Goal: Task Accomplishment & Management: Manage account settings

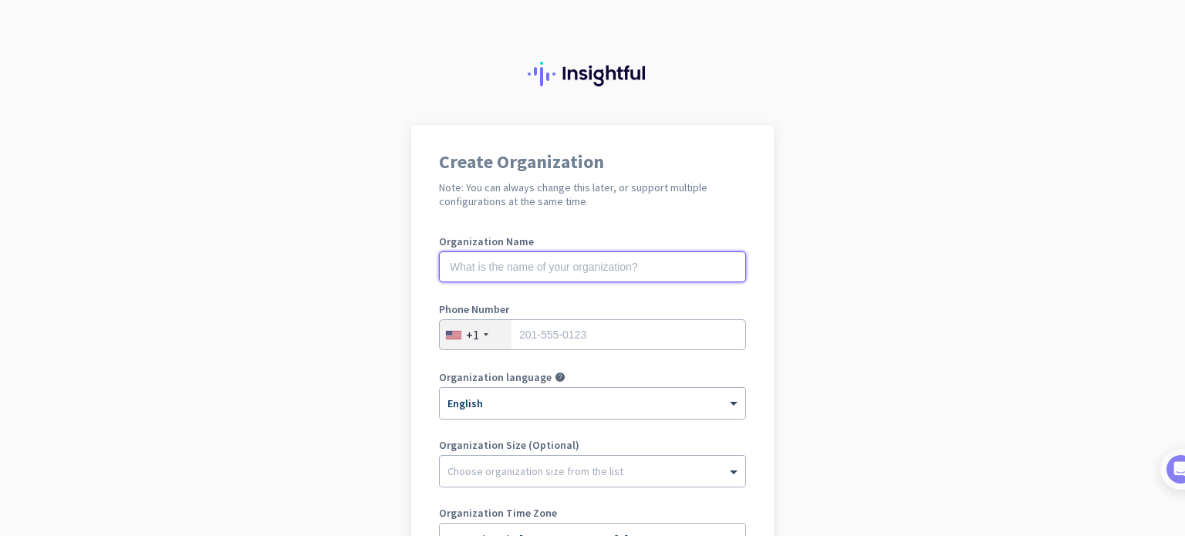
click at [554, 273] on input "text" at bounding box center [592, 267] width 307 height 31
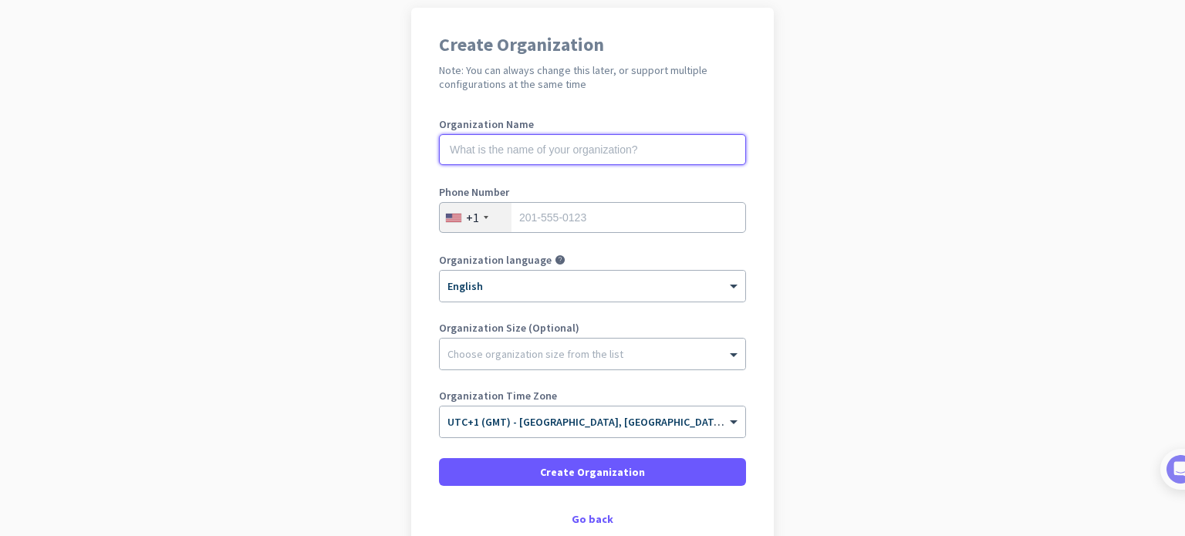
scroll to position [210, 0]
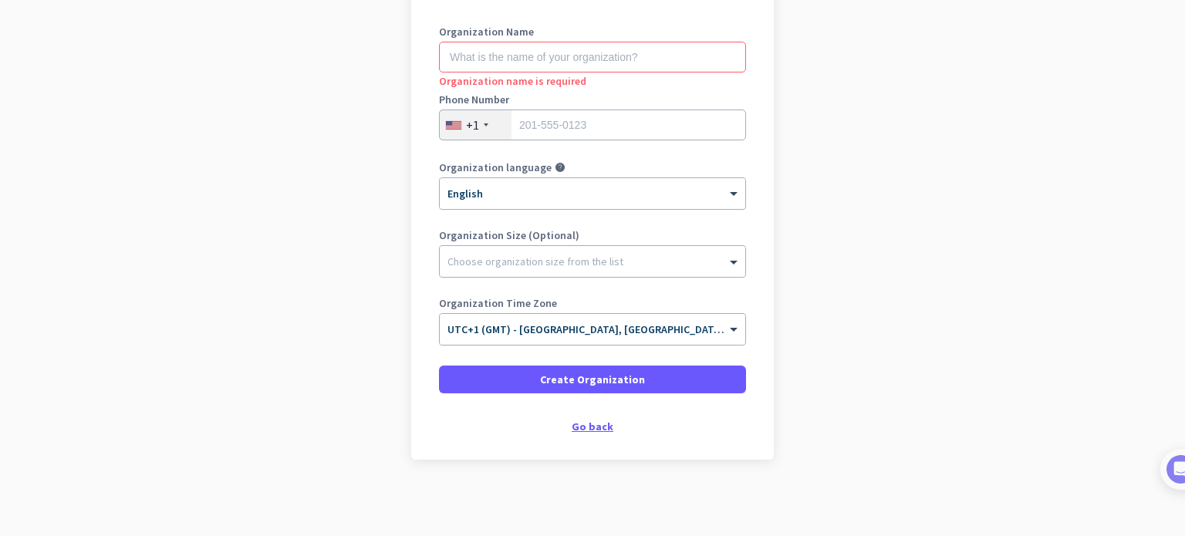
click at [579, 423] on div "Go back" at bounding box center [592, 426] width 307 height 11
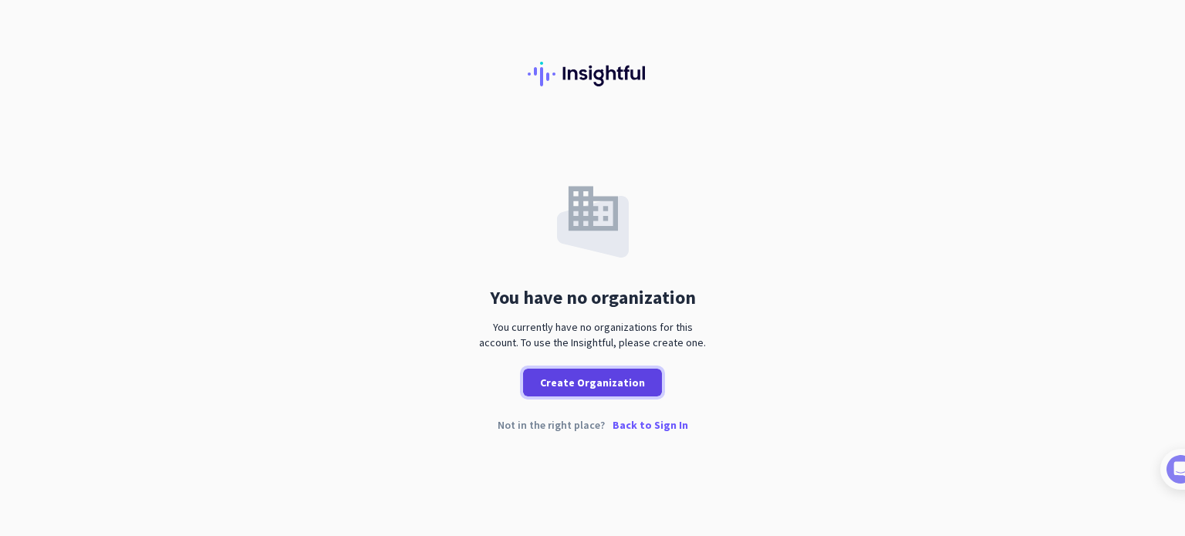
click at [566, 370] on span at bounding box center [592, 382] width 139 height 37
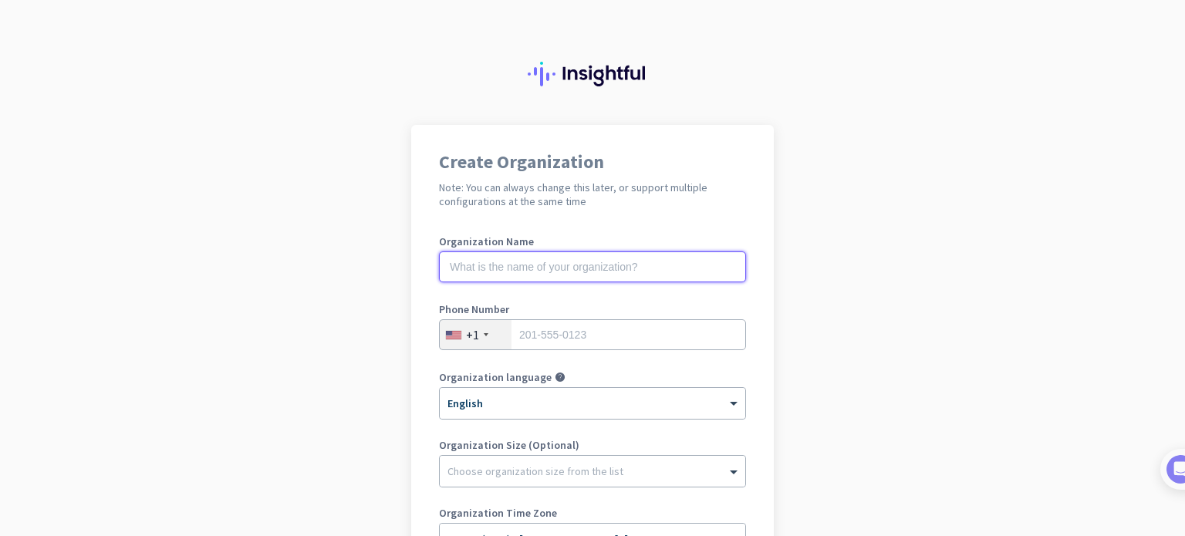
click at [473, 262] on input "text" at bounding box center [592, 267] width 307 height 31
type input "q"
type input "[PERSON_NAME][GEOGRAPHIC_DATA]"
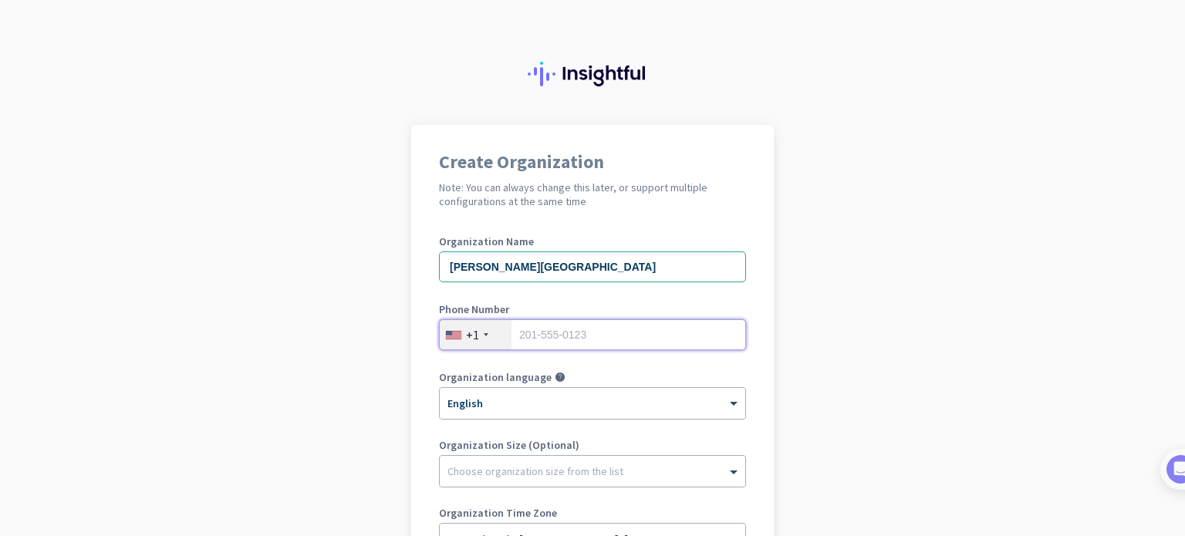
click at [561, 340] on input "tel" at bounding box center [592, 334] width 307 height 31
click at [471, 336] on div "+1" at bounding box center [472, 334] width 13 height 15
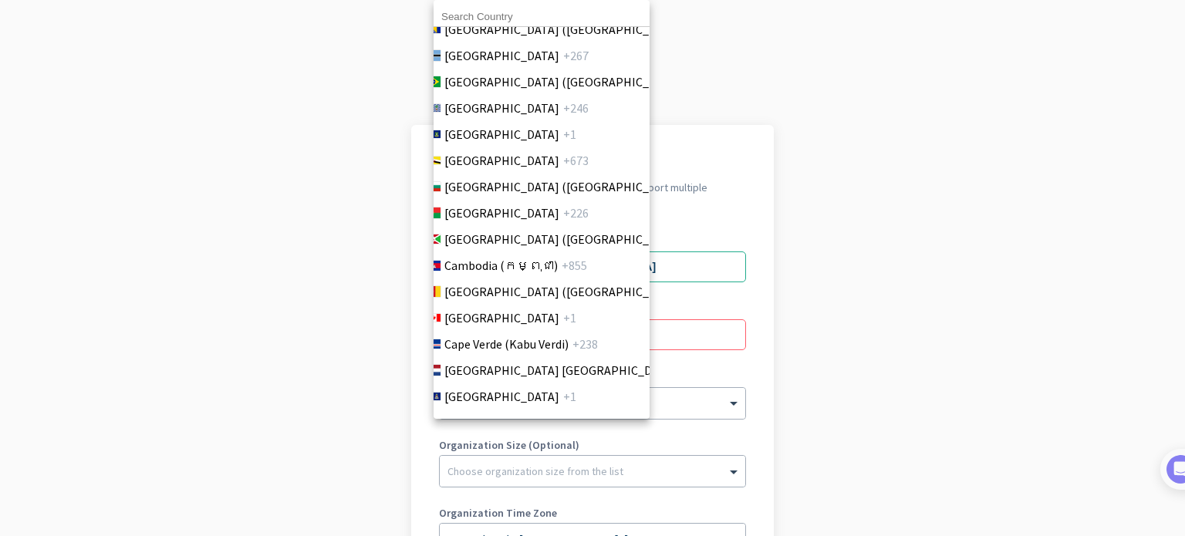
scroll to position [789, 0]
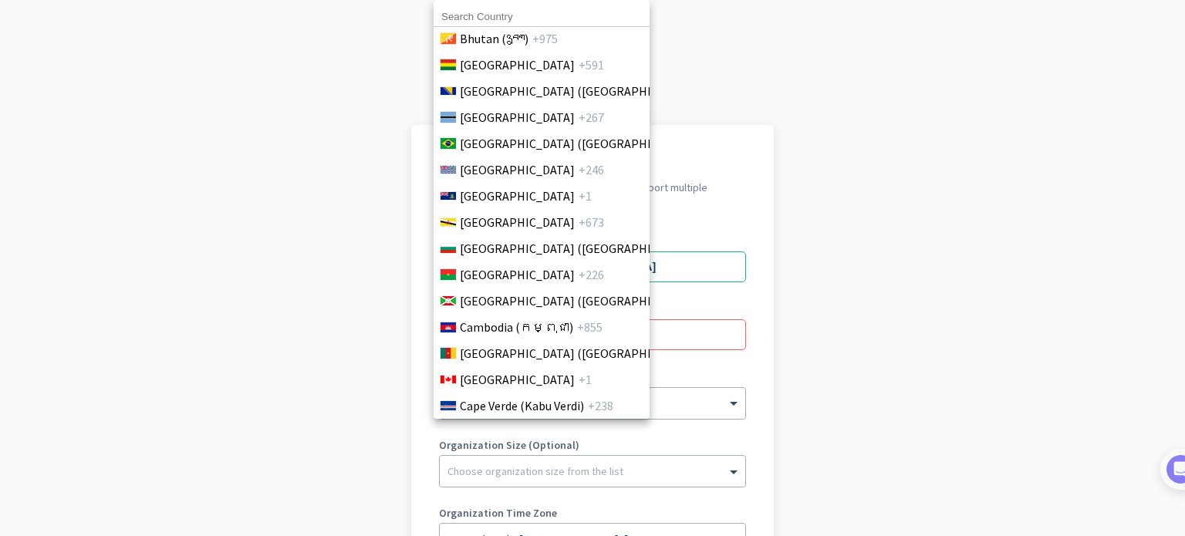
click at [500, 15] on input at bounding box center [542, 17] width 216 height 20
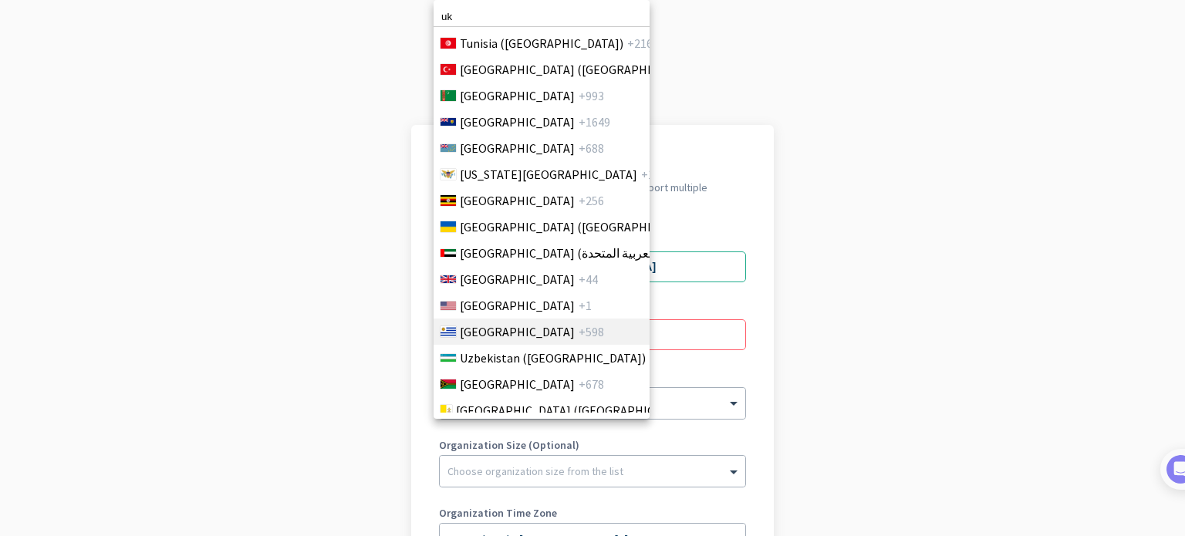
scroll to position [5965, 0]
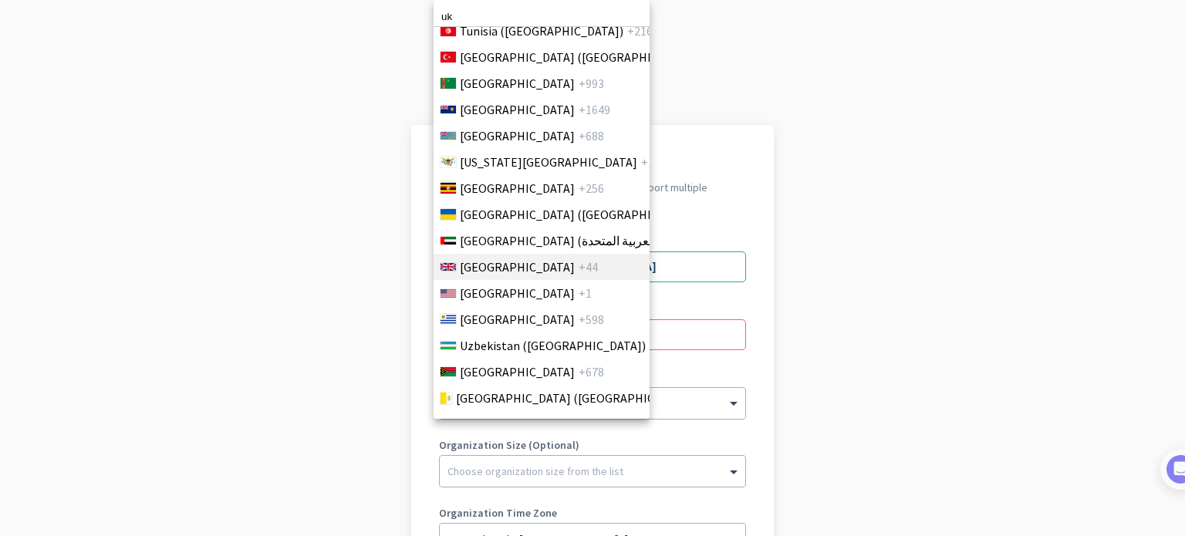
type input "uk"
click at [536, 269] on span "[GEOGRAPHIC_DATA]" at bounding box center [517, 267] width 115 height 19
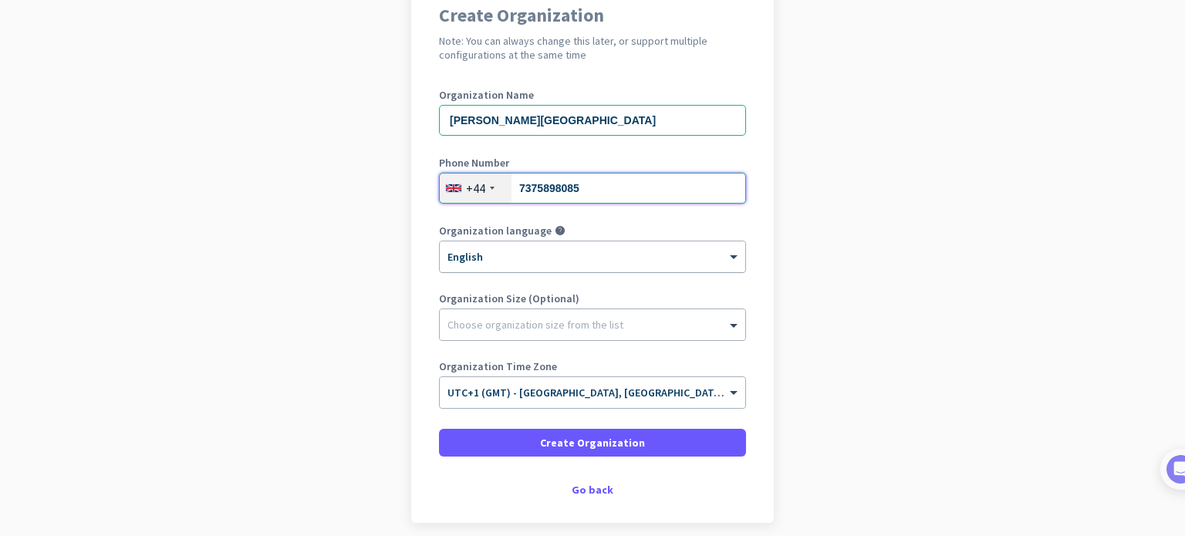
scroll to position [148, 0]
type input "7375898085"
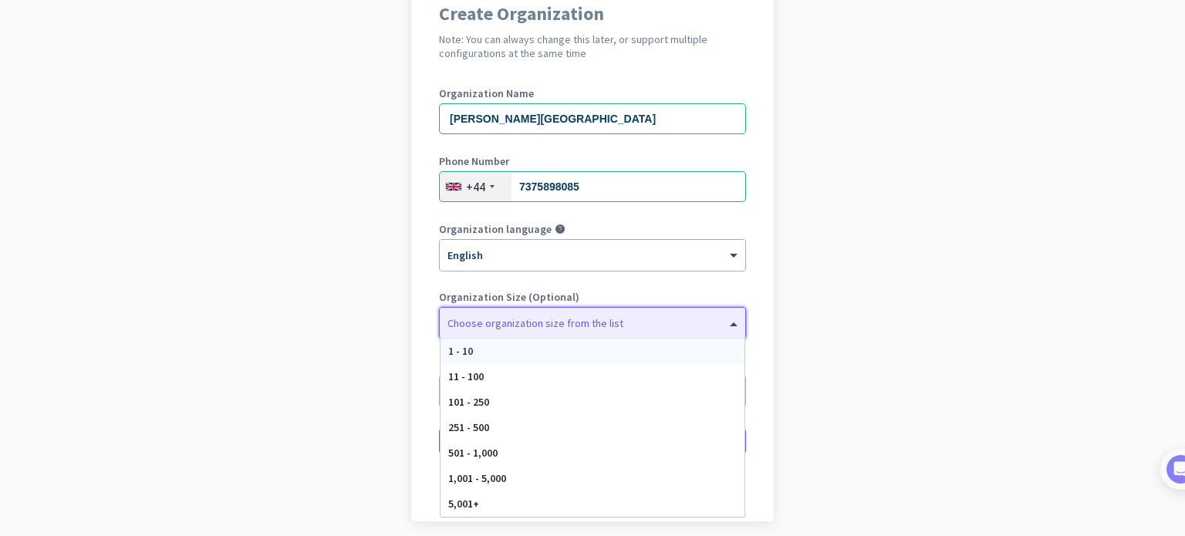
click at [559, 329] on div "Choose organization size from the list" at bounding box center [593, 323] width 306 height 31
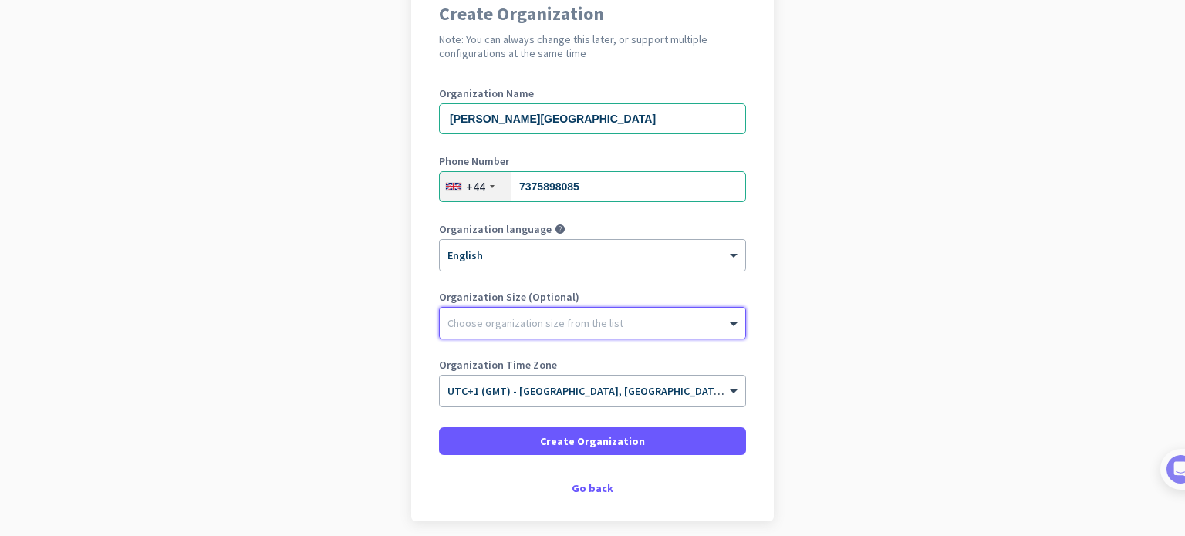
click at [559, 329] on div "Choose organization size from the list" at bounding box center [593, 323] width 306 height 31
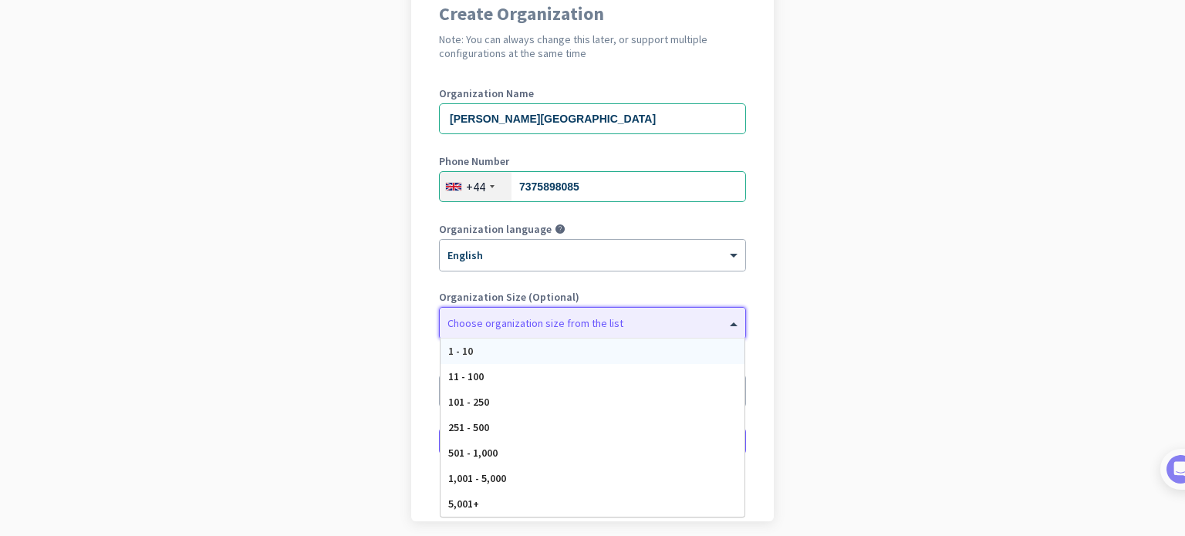
click at [559, 329] on div "Choose organization size from the list" at bounding box center [593, 323] width 306 height 31
click at [526, 341] on div "1 - 10" at bounding box center [593, 351] width 304 height 25
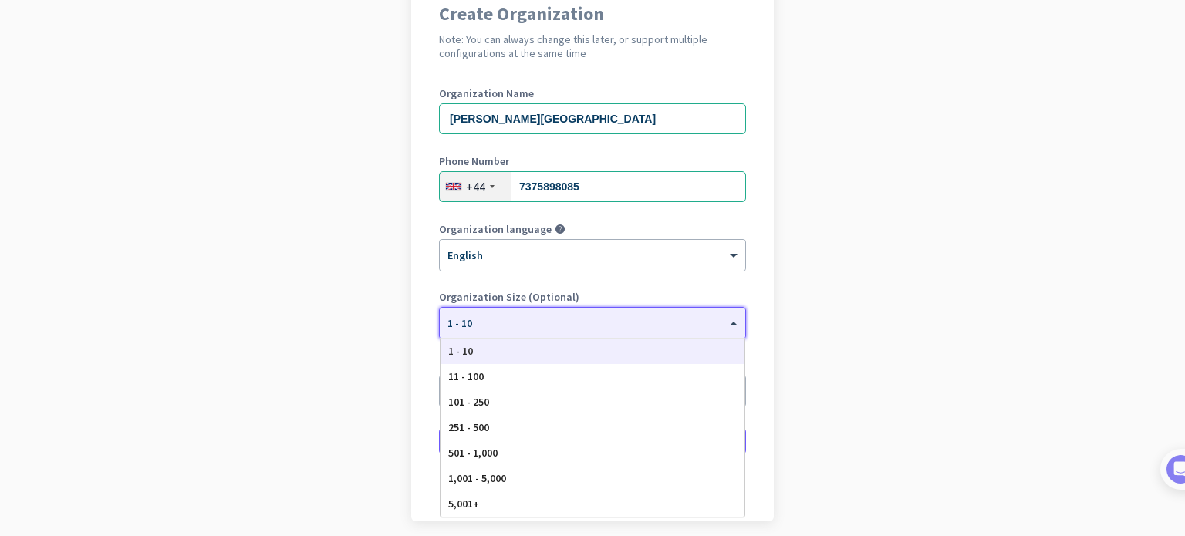
click at [509, 327] on div "× 1 - 10" at bounding box center [583, 323] width 286 height 13
click at [481, 340] on div "1 - 10" at bounding box center [593, 351] width 304 height 25
click at [524, 321] on div at bounding box center [593, 318] width 306 height 13
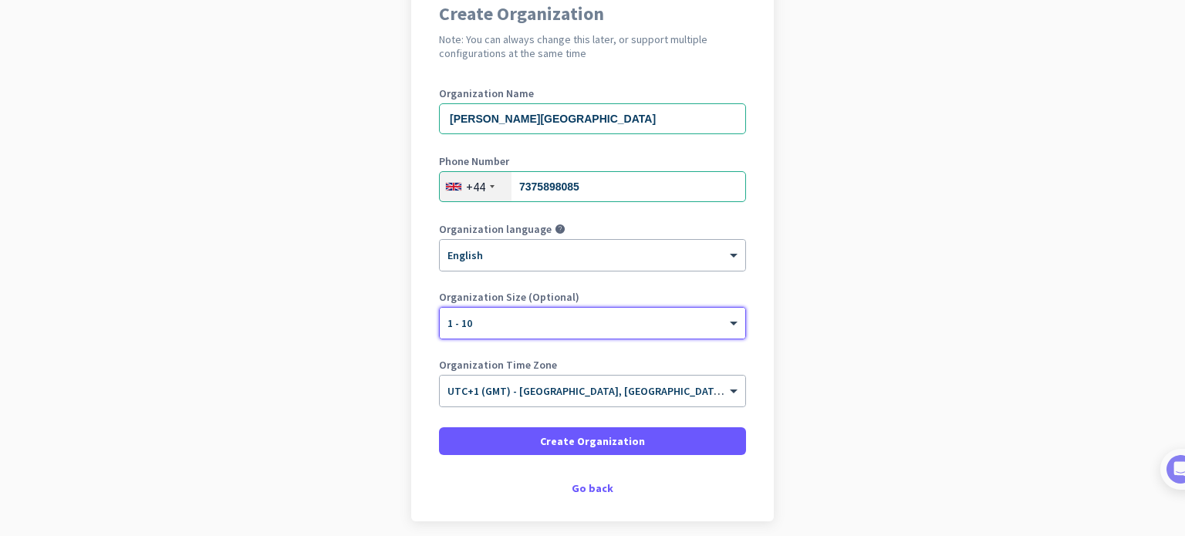
click at [524, 321] on div at bounding box center [593, 318] width 306 height 13
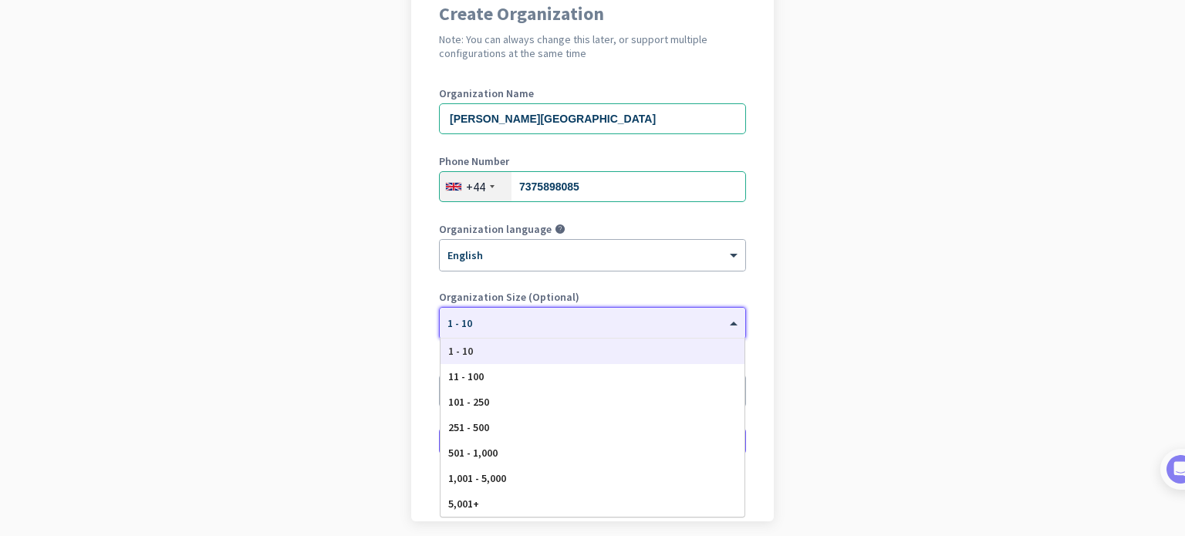
drag, startPoint x: 524, startPoint y: 321, endPoint x: 441, endPoint y: 318, distance: 82.6
click at [441, 318] on div at bounding box center [593, 318] width 306 height 13
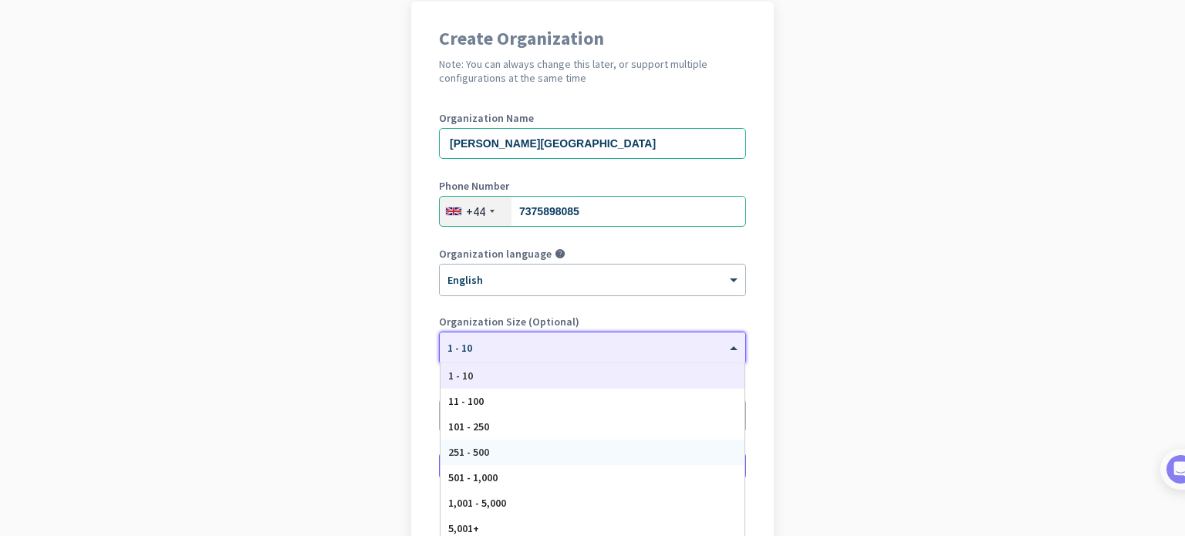
scroll to position [129, 0]
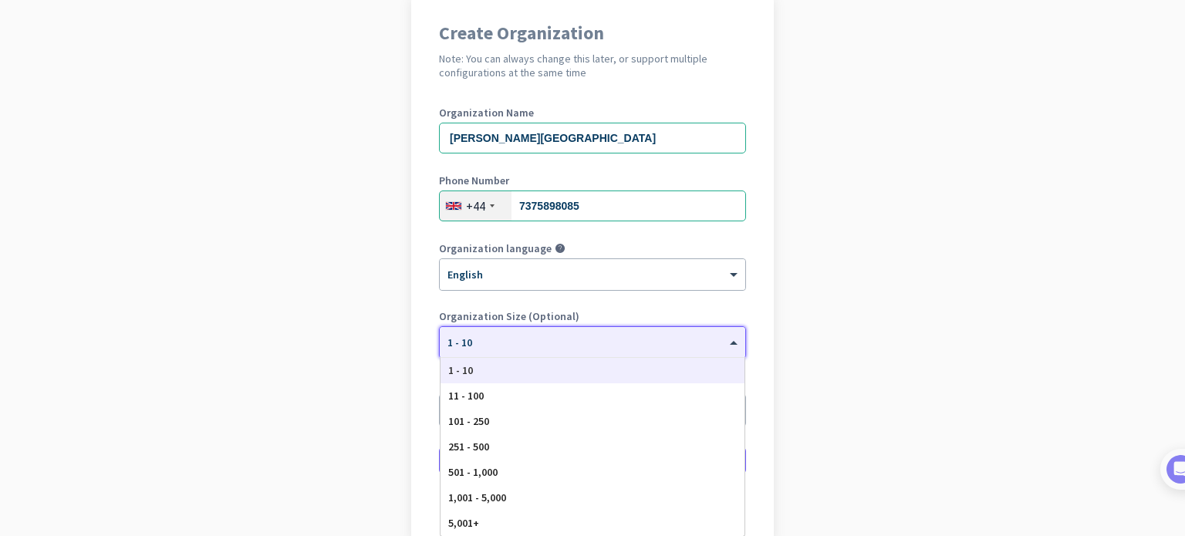
click at [460, 335] on div at bounding box center [593, 337] width 306 height 13
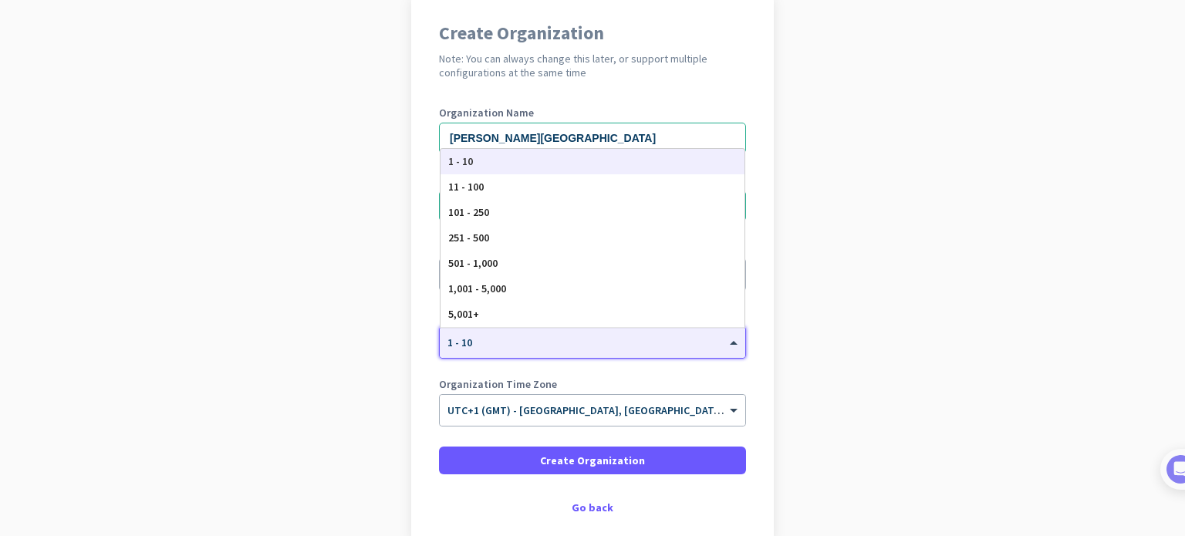
click at [460, 335] on div at bounding box center [593, 337] width 306 height 13
click at [380, 340] on app-onboarding-organization "Create Organization Note: You can always change this later, or support multiple…" at bounding box center [592, 307] width 1185 height 622
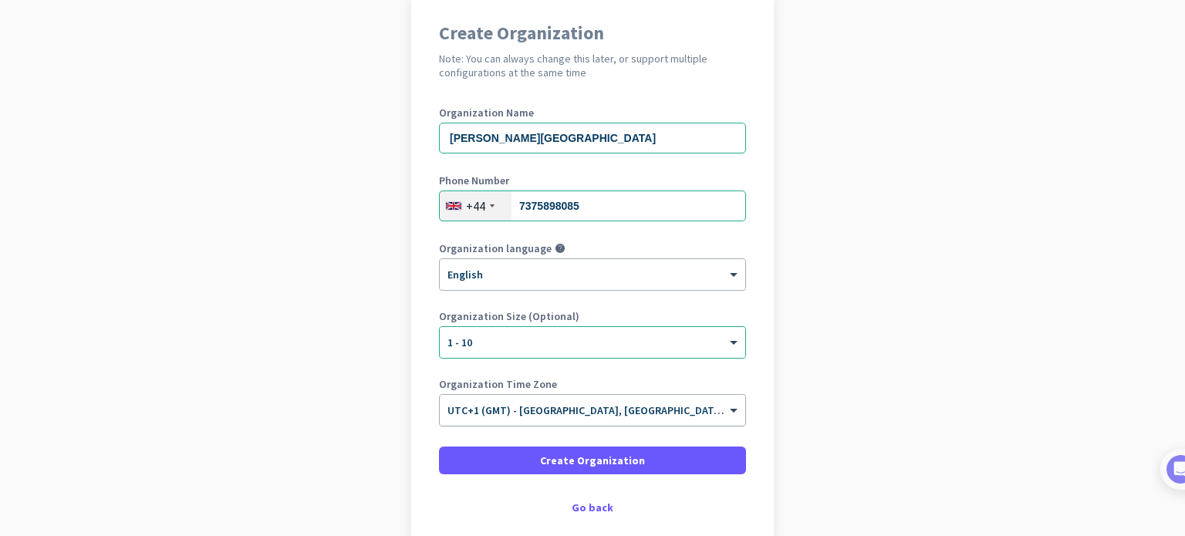
click at [574, 404] on input "text" at bounding box center [577, 406] width 259 height 12
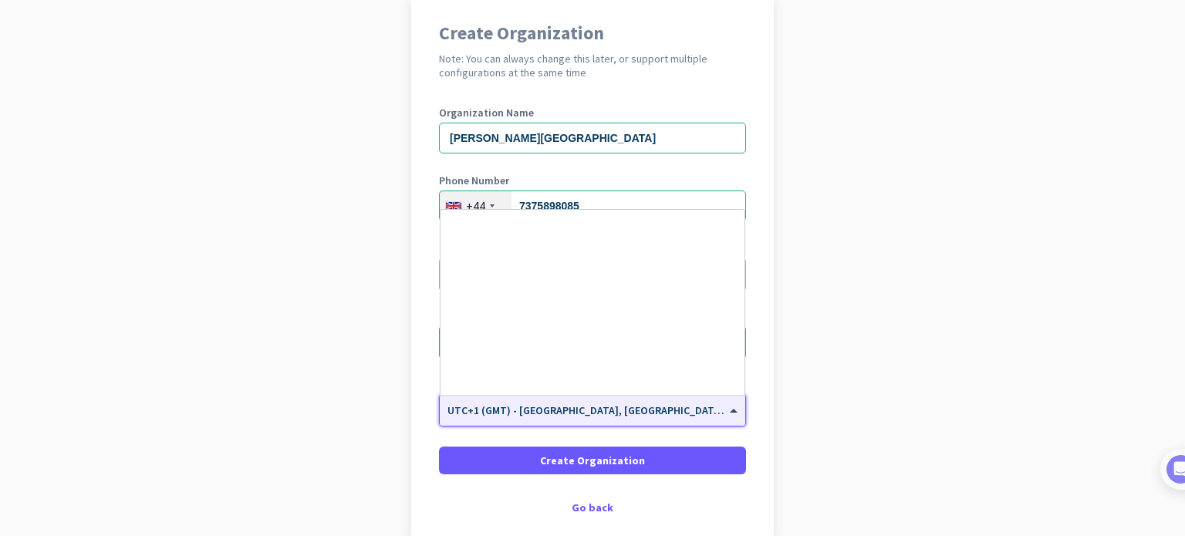
scroll to position [2954, 0]
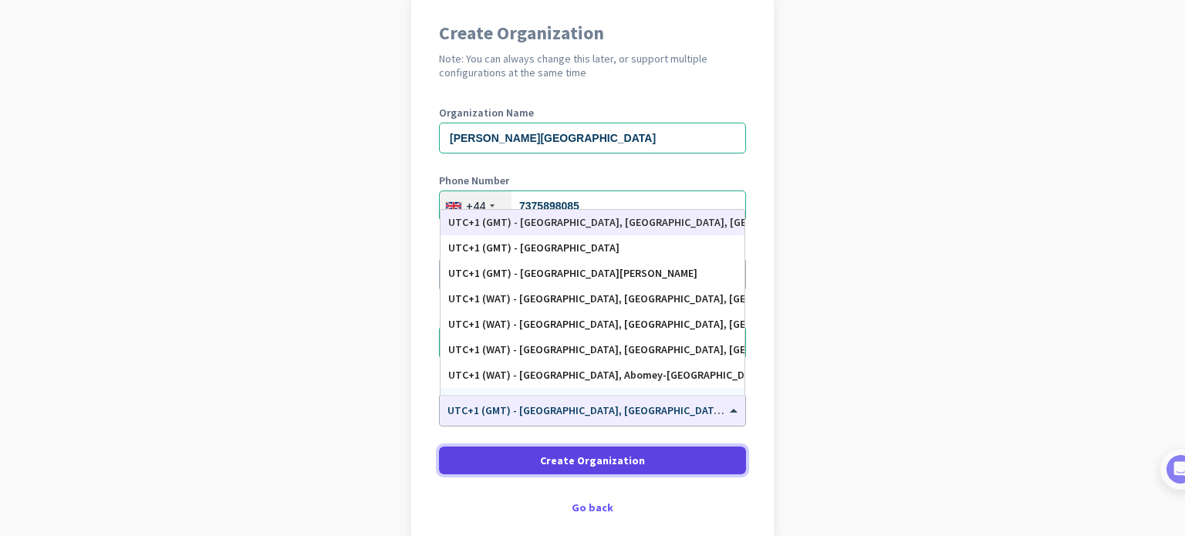
click at [505, 460] on span at bounding box center [592, 460] width 307 height 37
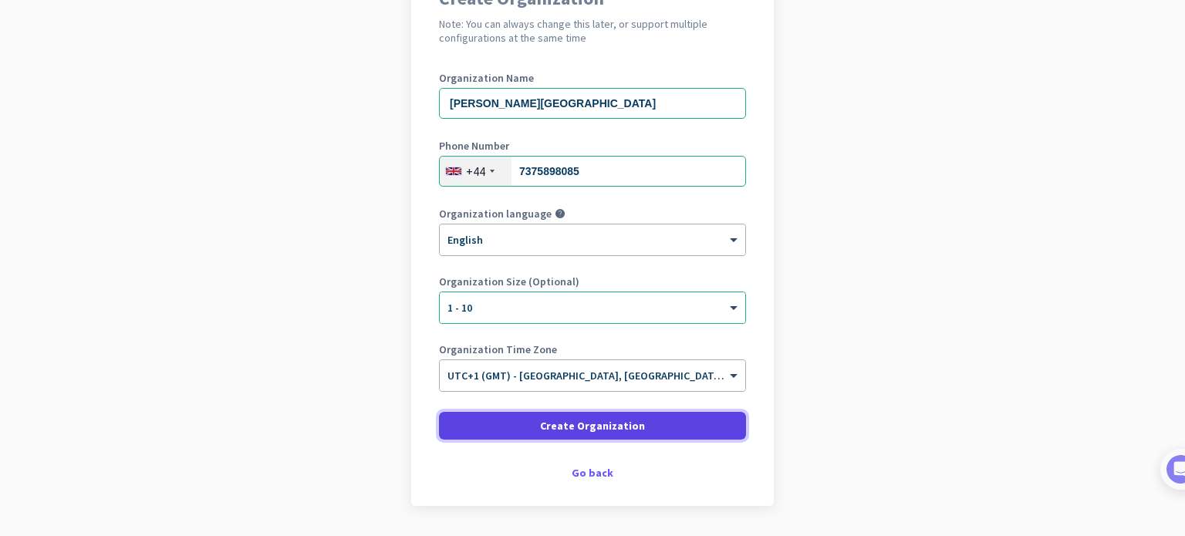
scroll to position [164, 0]
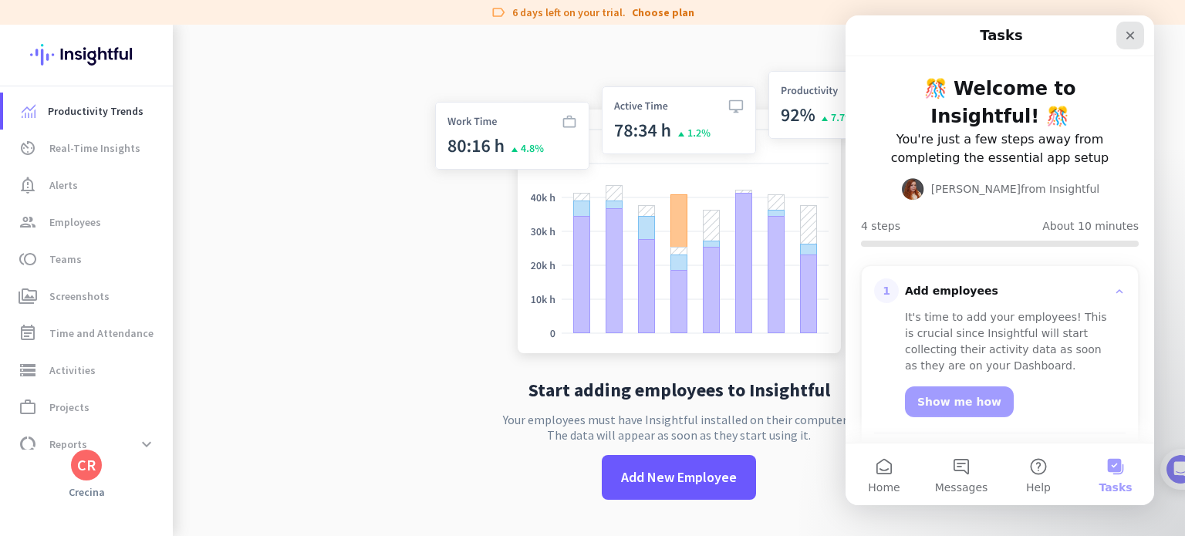
click at [1130, 27] on div "Close" at bounding box center [1131, 36] width 28 height 28
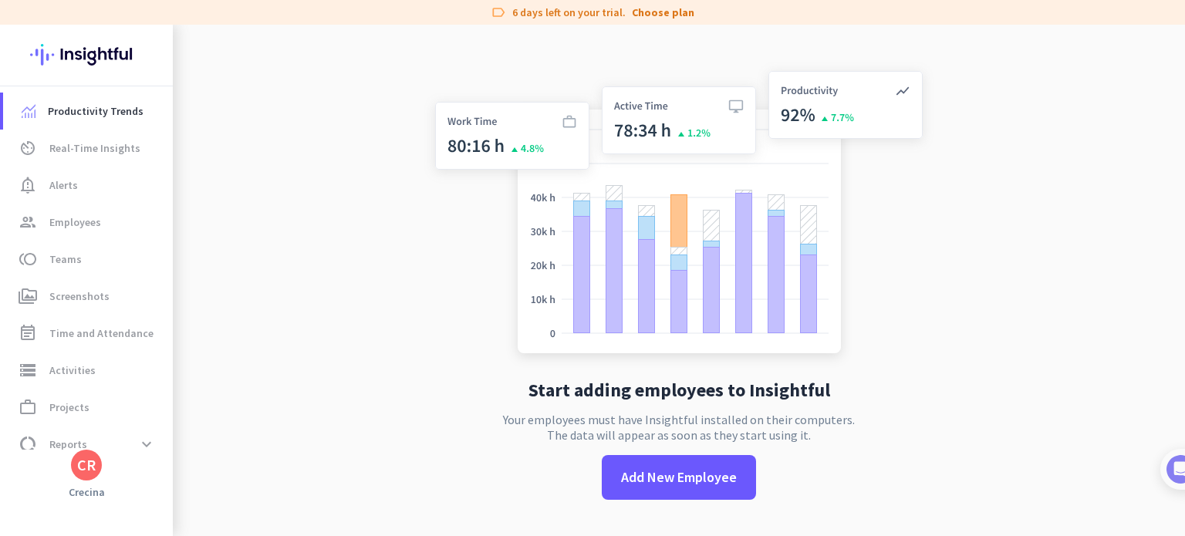
scroll to position [25, 0]
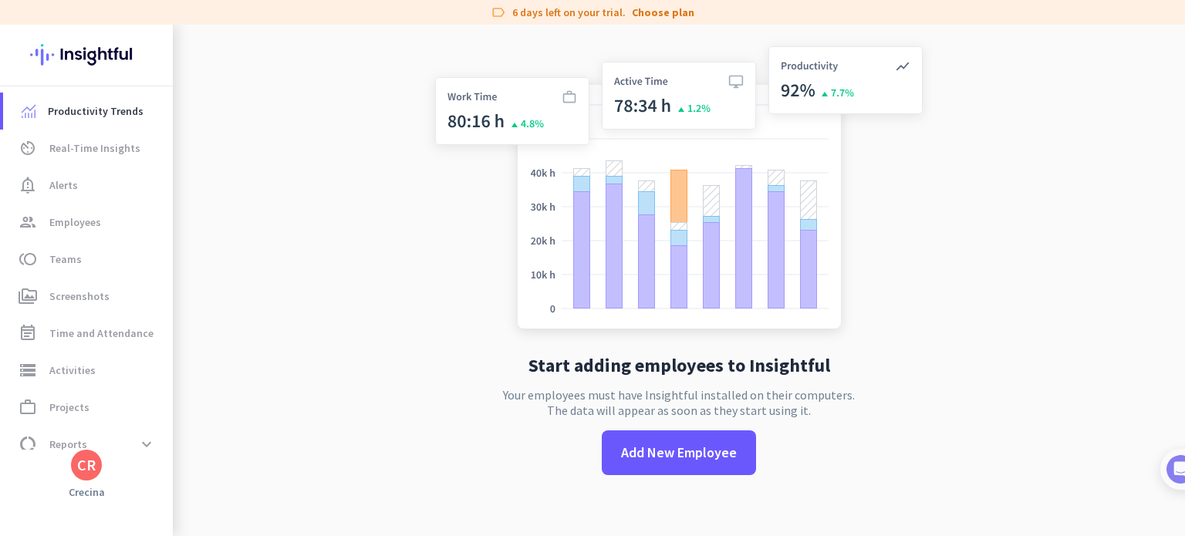
click at [89, 468] on div "CR" at bounding box center [86, 465] width 19 height 15
click at [252, 196] on div at bounding box center [592, 268] width 1185 height 536
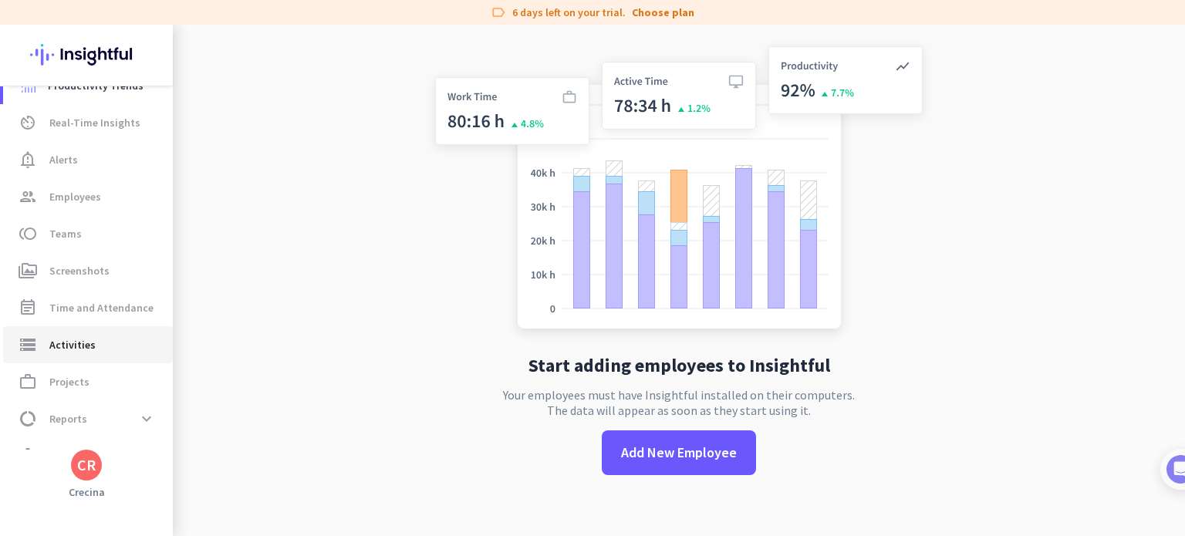
scroll to position [56, 0]
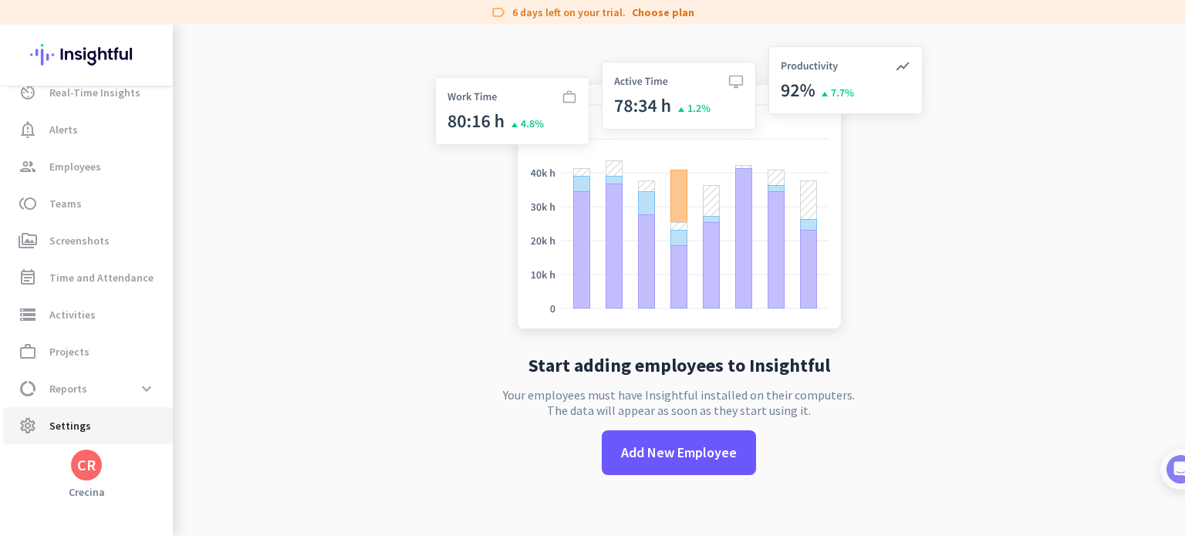
click at [56, 417] on span "Settings" at bounding box center [70, 426] width 42 height 19
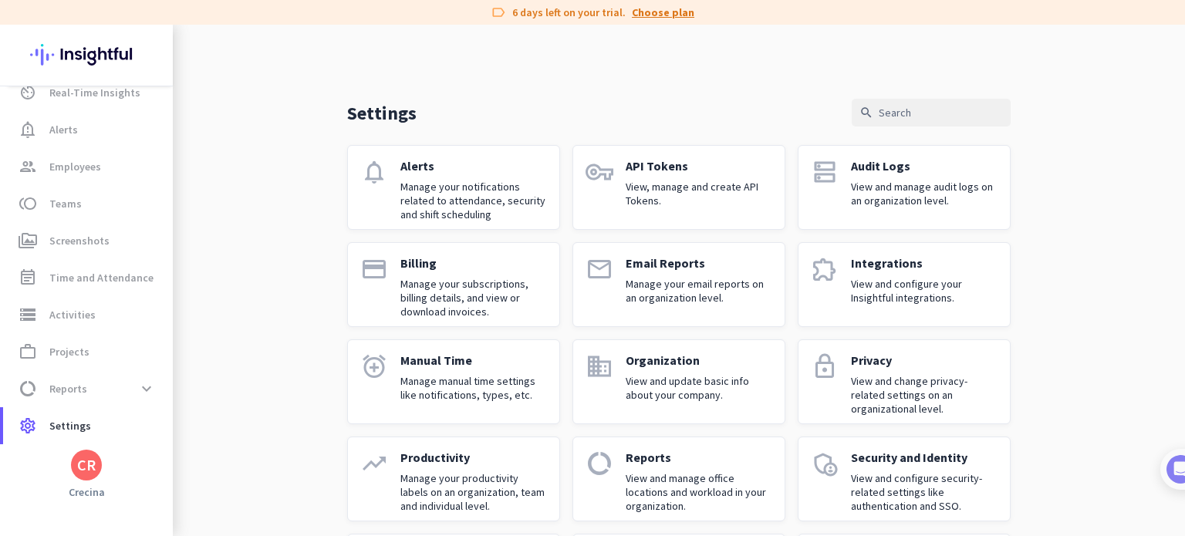
click at [650, 15] on link "Choose plan" at bounding box center [663, 12] width 63 height 15
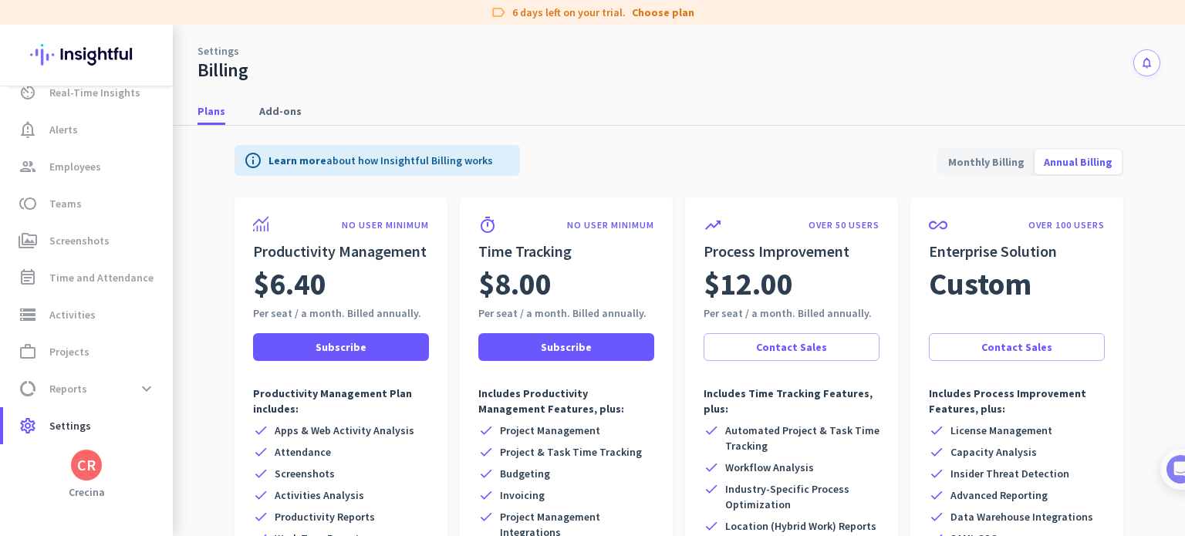
click at [1135, 73] on button "notifications" at bounding box center [1147, 62] width 27 height 27
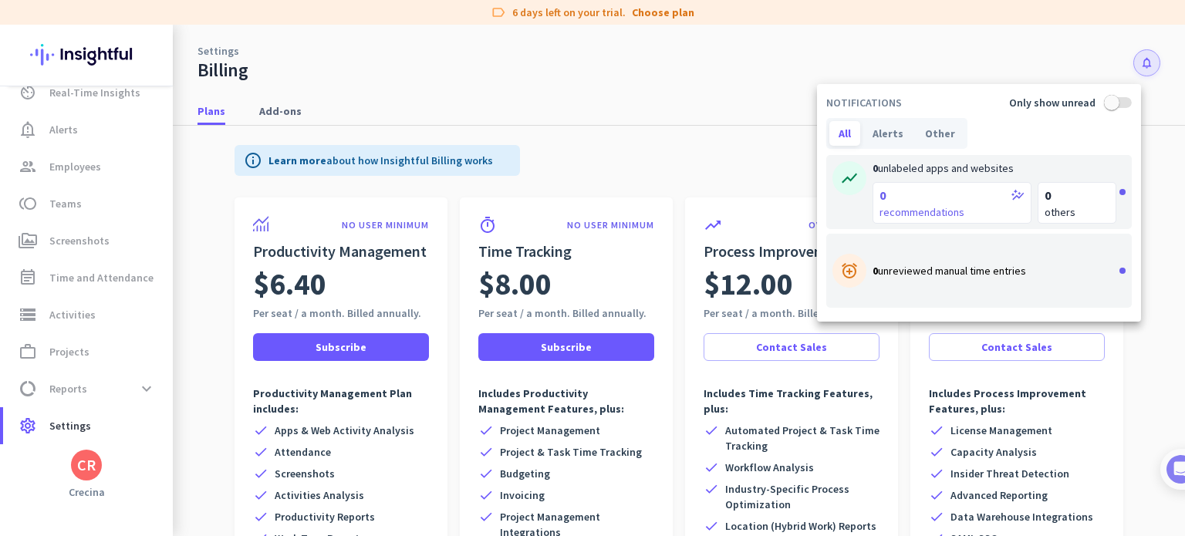
click at [1135, 73] on div at bounding box center [592, 268] width 1185 height 536
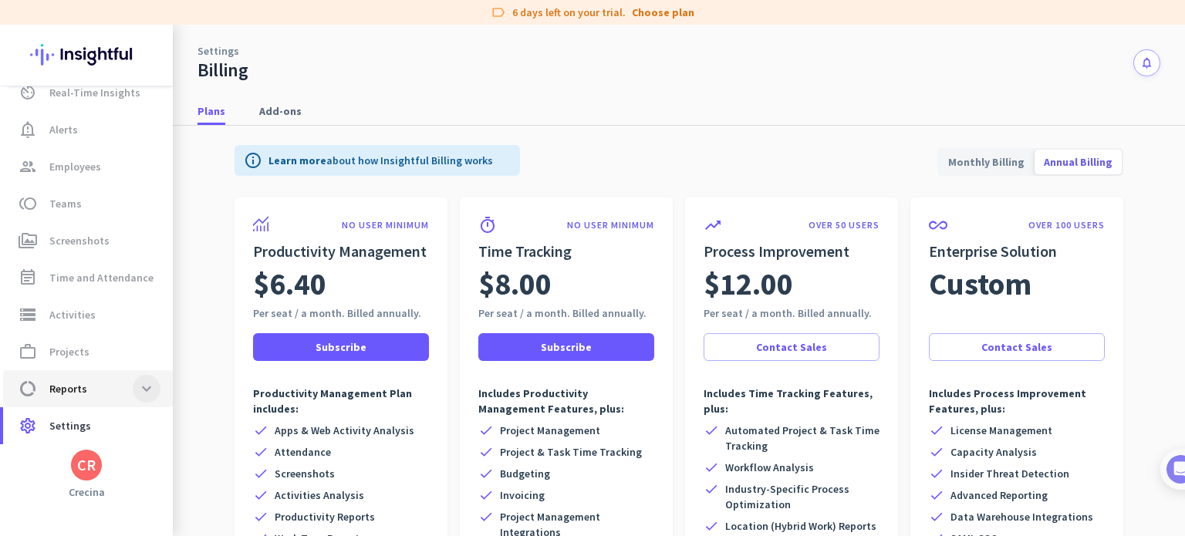
click at [149, 394] on span at bounding box center [147, 389] width 28 height 28
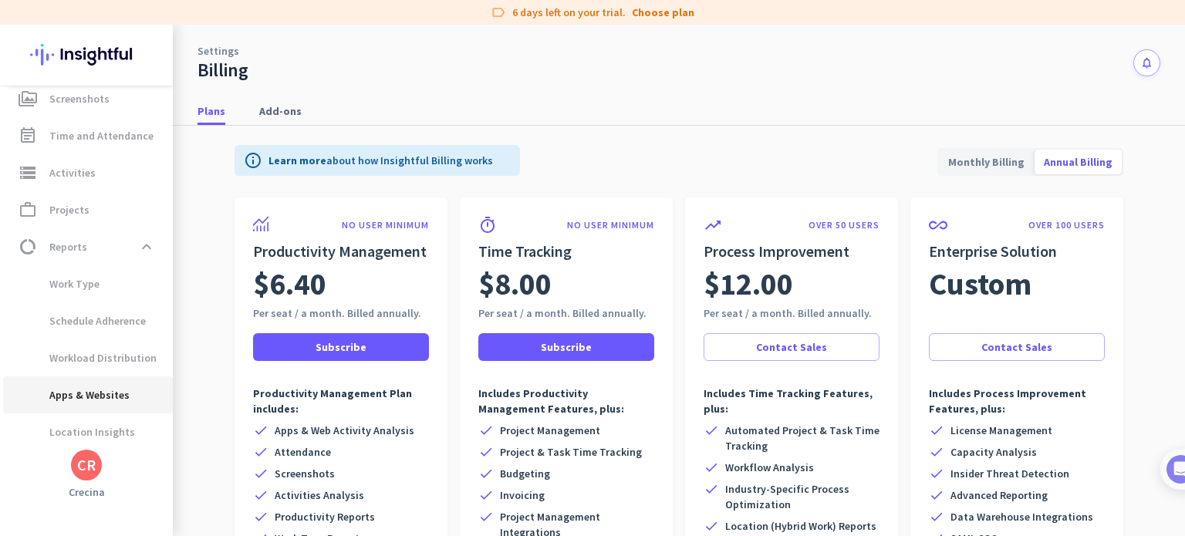
scroll to position [241, 0]
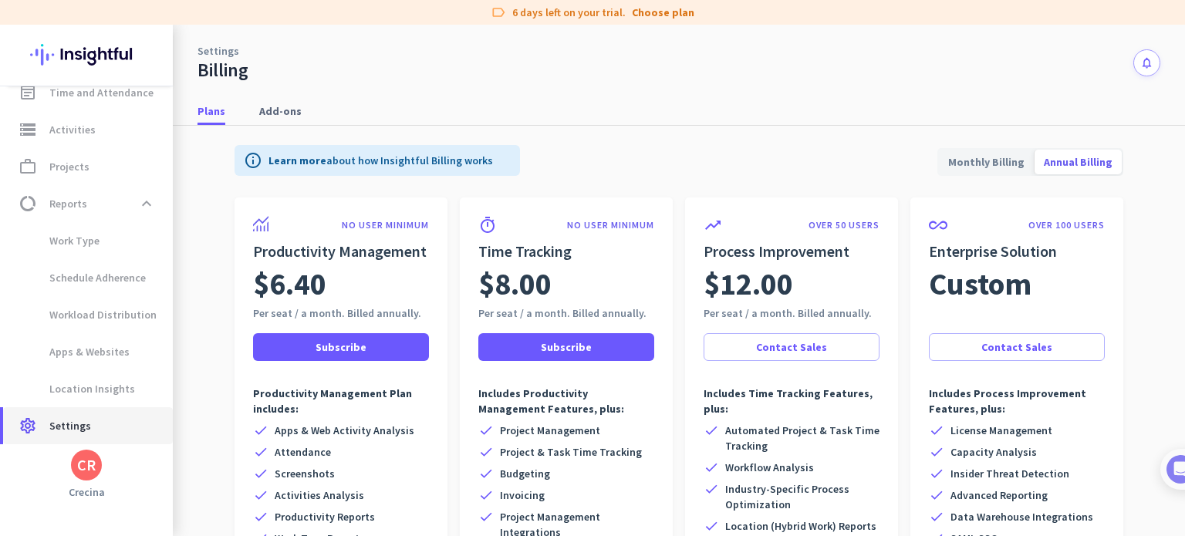
click at [65, 434] on span "Settings" at bounding box center [70, 426] width 42 height 19
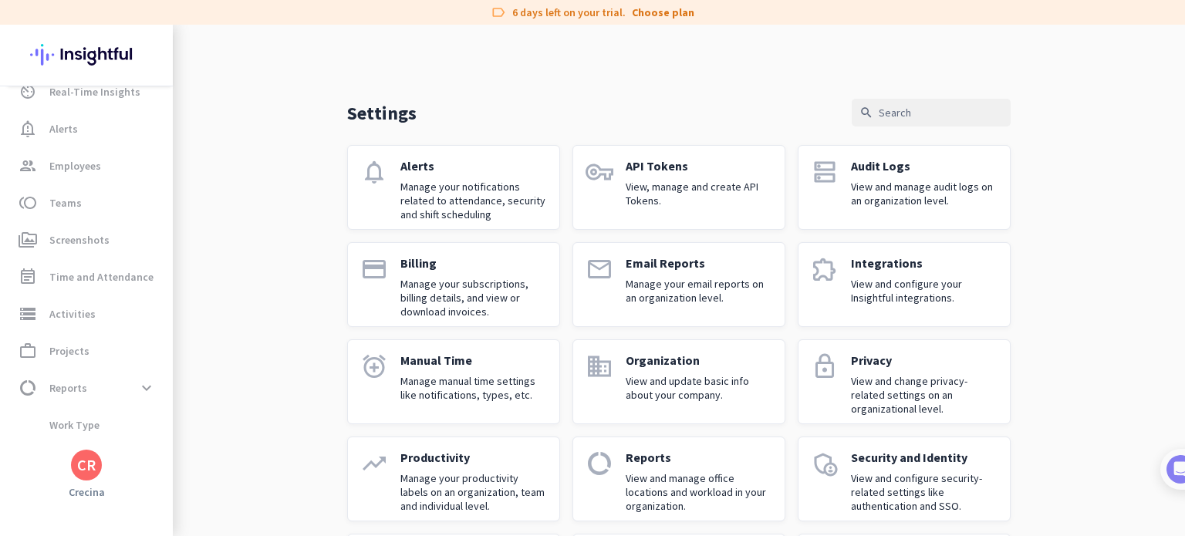
scroll to position [56, 0]
click at [423, 267] on p "Billing" at bounding box center [473, 262] width 147 height 15
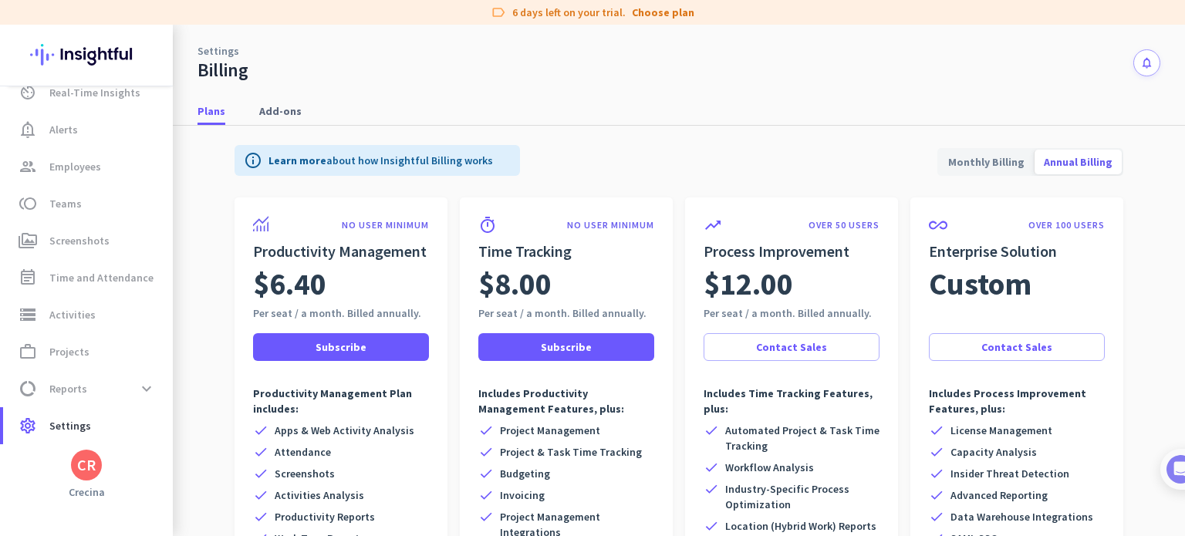
click at [389, 157] on p "Learn more about how Insightful Billing works" at bounding box center [381, 160] width 225 height 15
click at [98, 415] on link "settings Settings" at bounding box center [88, 425] width 170 height 37
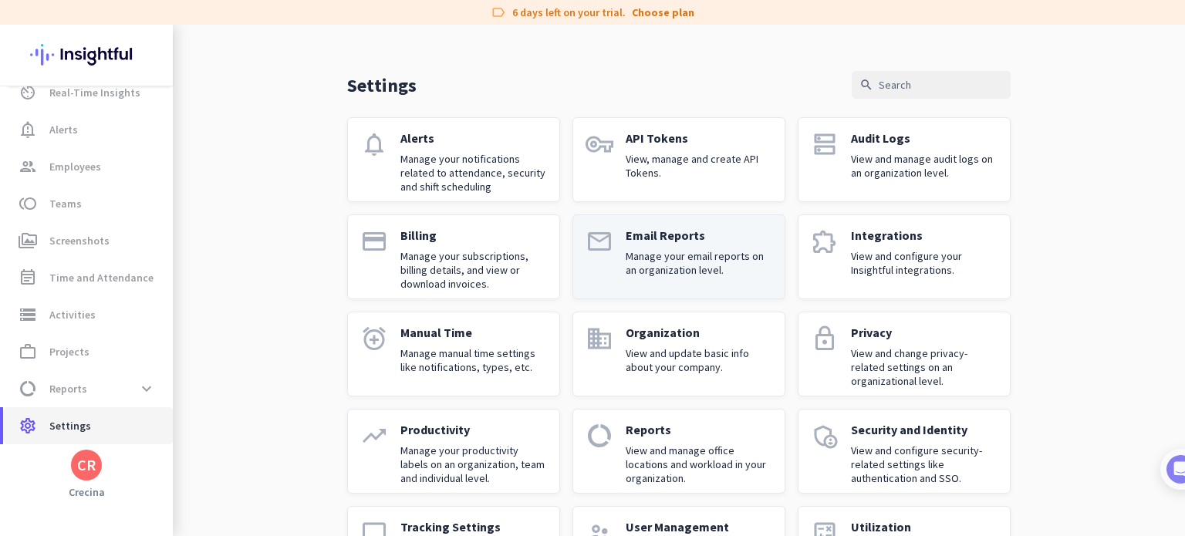
scroll to position [107, 0]
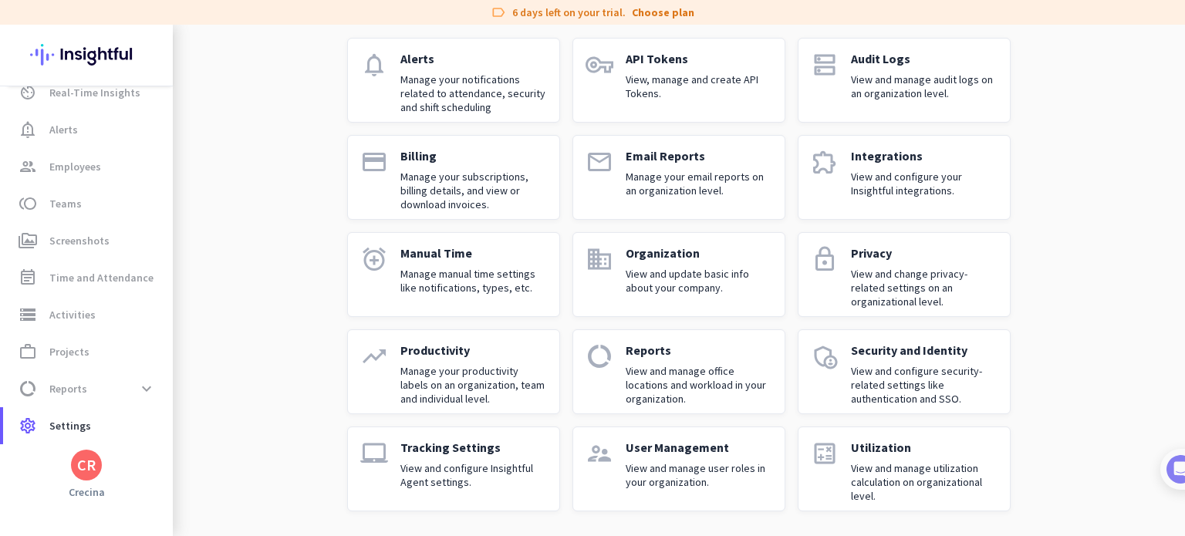
click at [630, 459] on div "User Management View and manage user roles in your organization." at bounding box center [699, 469] width 147 height 59
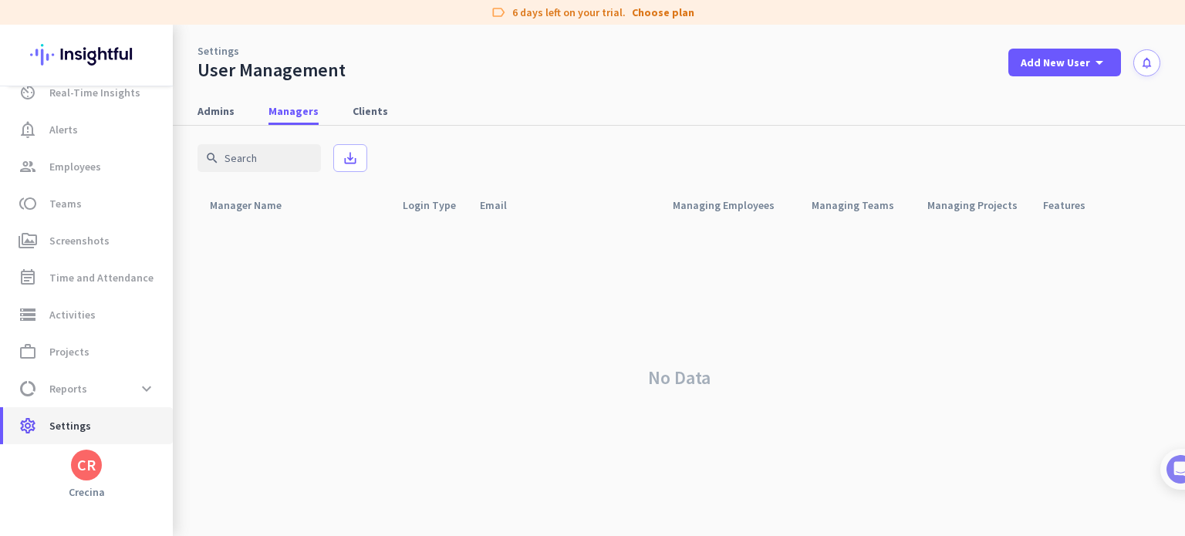
click at [56, 431] on span "Settings" at bounding box center [70, 426] width 42 height 19
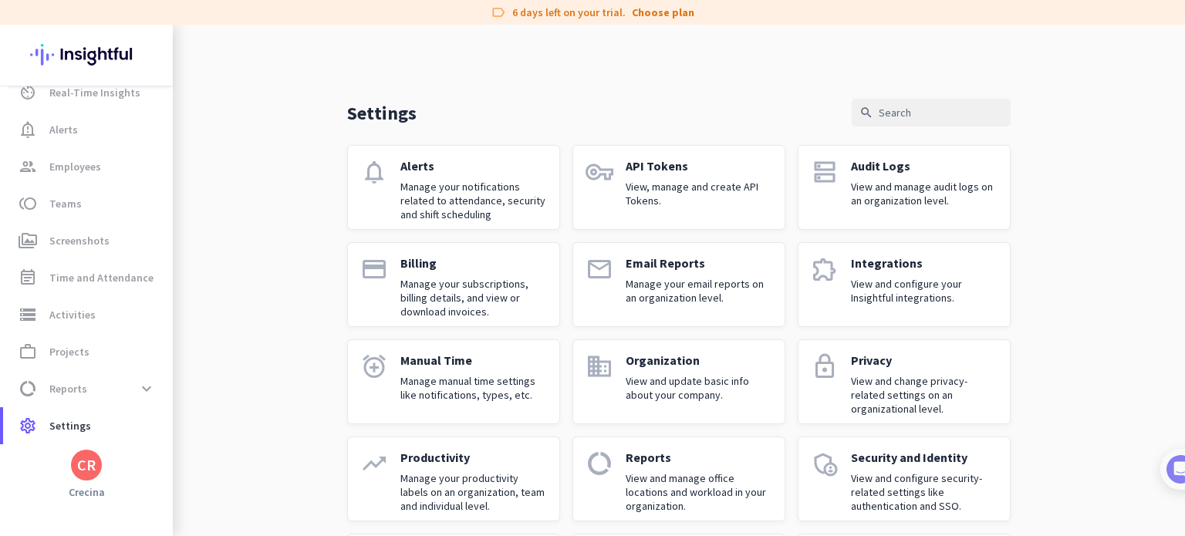
click at [96, 475] on div "CR" at bounding box center [86, 465] width 31 height 31
click at [269, 132] on div at bounding box center [592, 268] width 1185 height 536
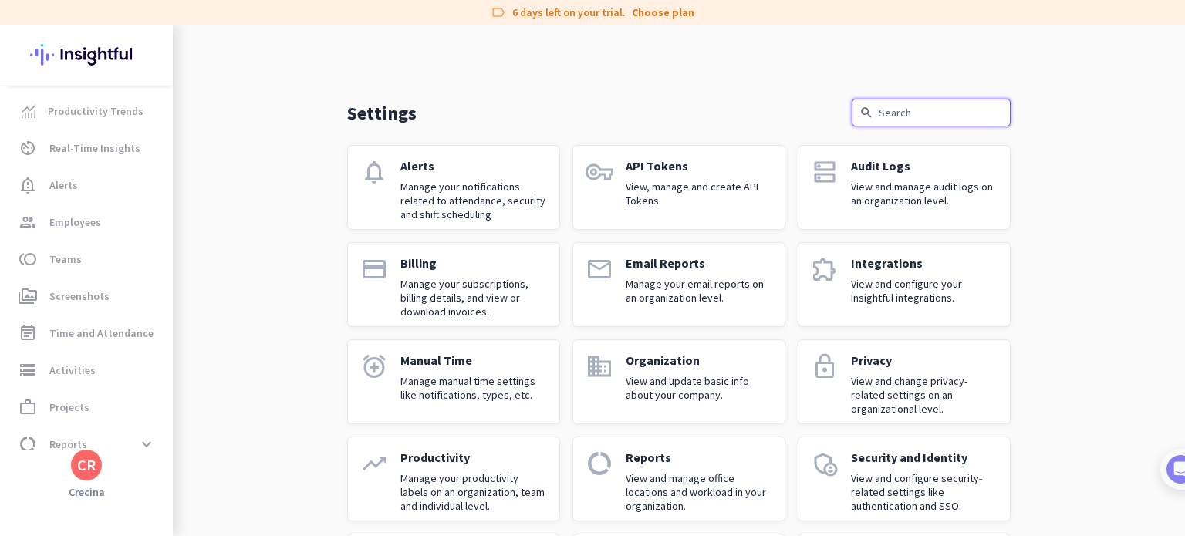
click at [900, 116] on input "text" at bounding box center [931, 113] width 159 height 28
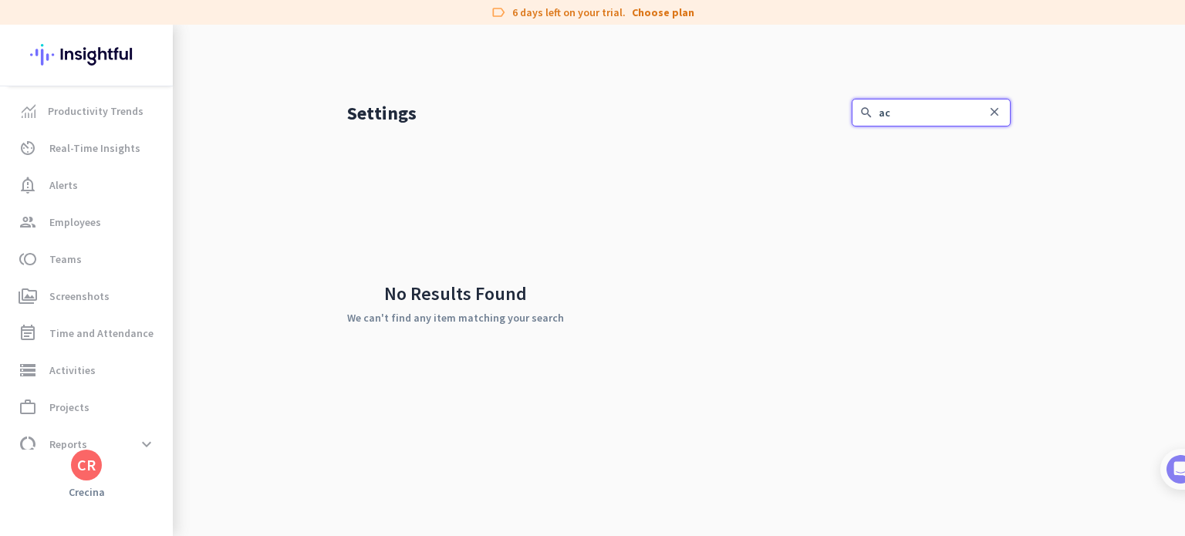
type input "a"
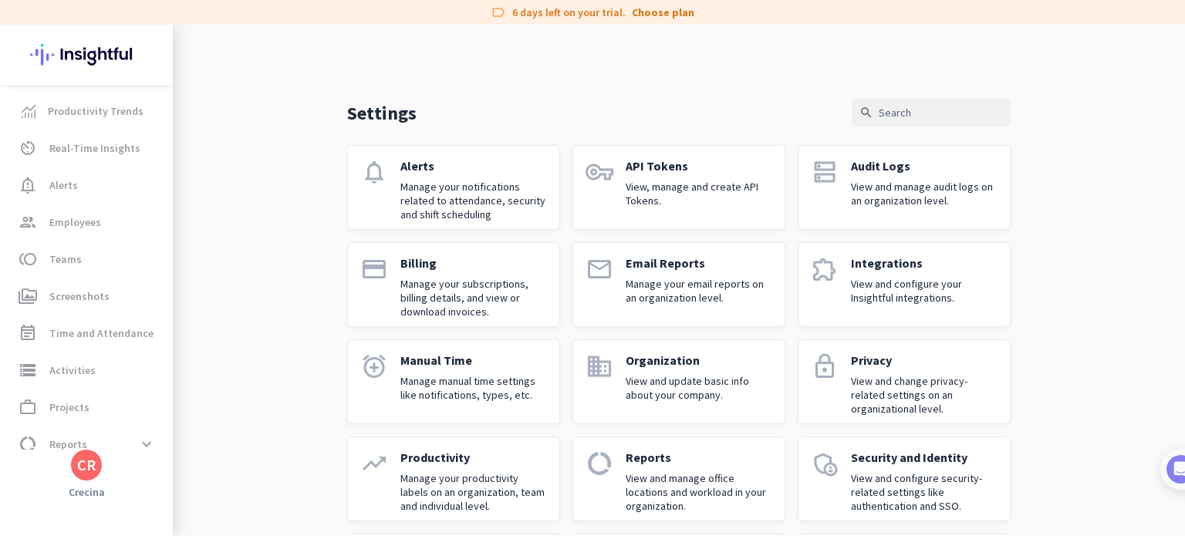
click at [436, 322] on link "payment Billing Manage your subscriptions, billing details, and view or downloa…" at bounding box center [453, 284] width 213 height 85
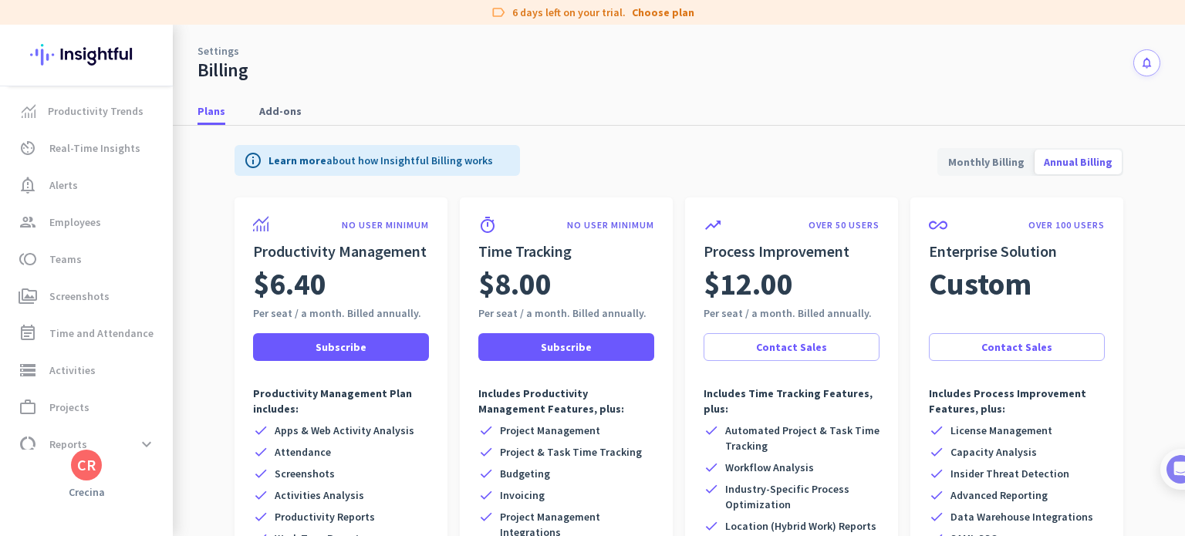
click at [1003, 154] on span "Monthly Billing" at bounding box center [986, 162] width 95 height 37
click at [1046, 161] on span "Annual Billing" at bounding box center [1078, 162] width 87 height 37
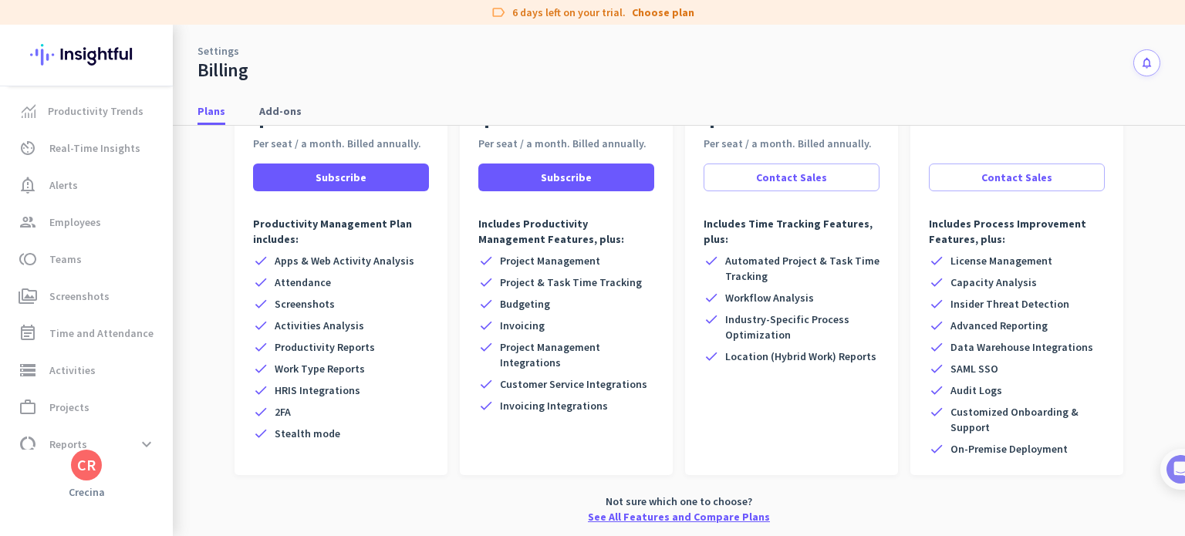
click at [618, 515] on link "See All Features and Compare Plans" at bounding box center [679, 516] width 182 height 15
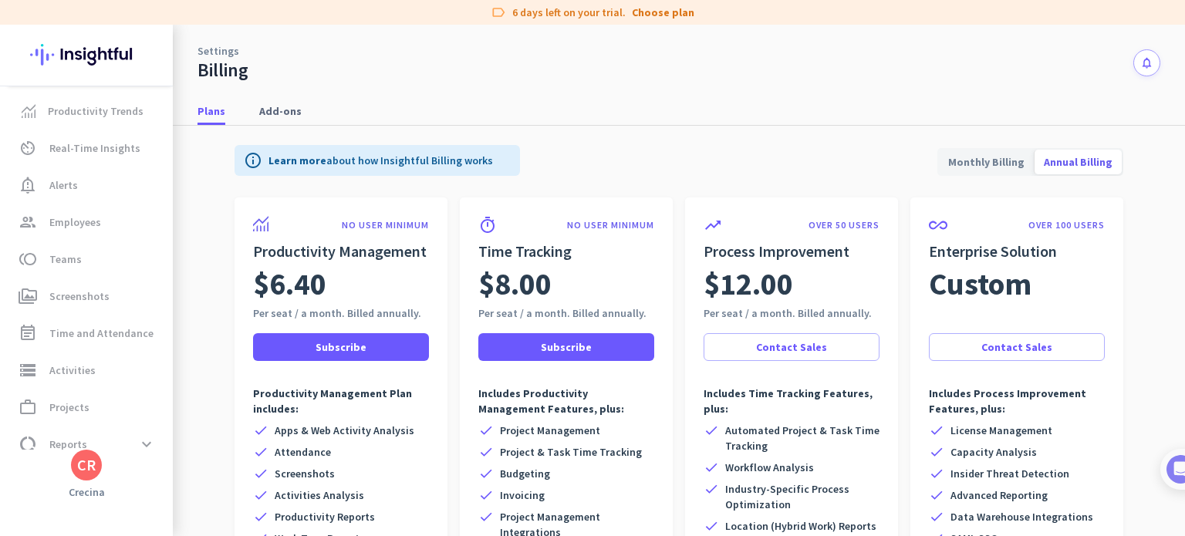
click at [76, 454] on div "CR" at bounding box center [86, 465] width 31 height 31
click at [171, 351] on span "Personal Settings" at bounding box center [168, 353] width 93 height 14
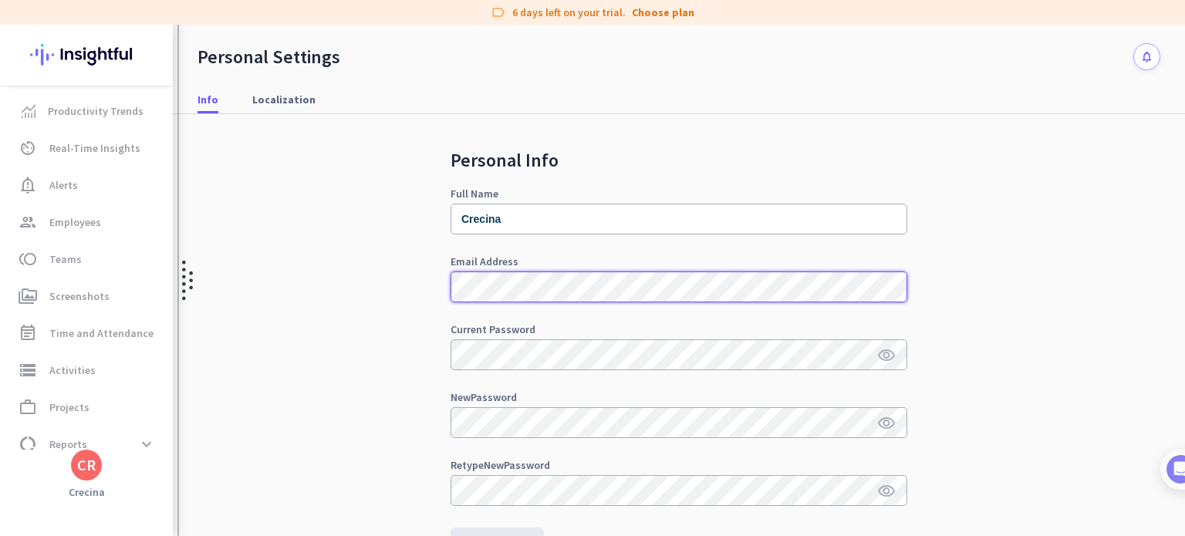
click at [181, 329] on mat-sidenav-content "Productivity Trends av_timer Real-Time Insights notification_important Alerts g…" at bounding box center [592, 281] width 1185 height 512
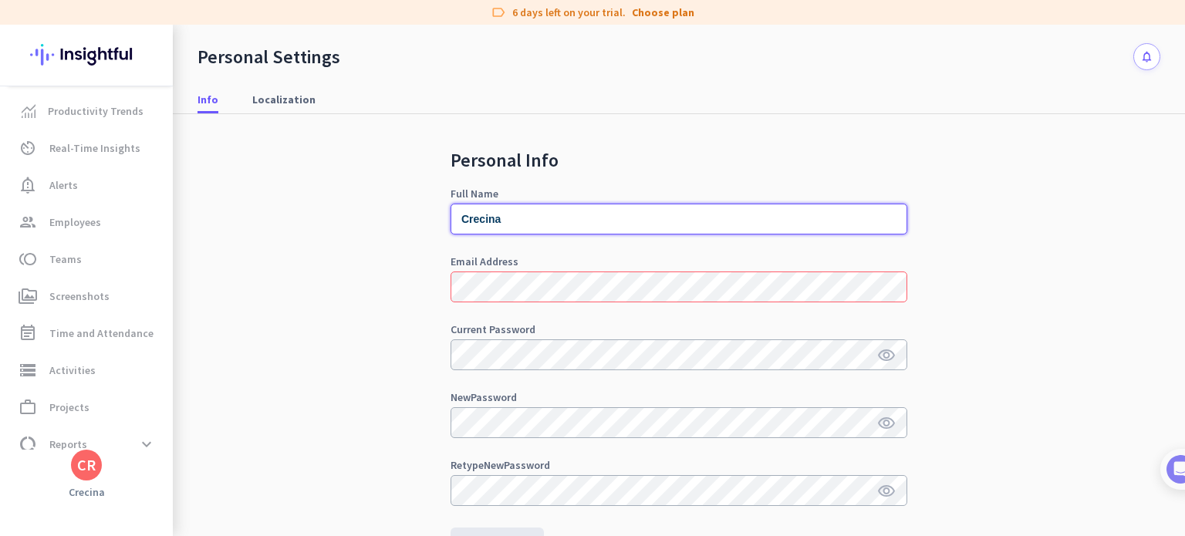
drag, startPoint x: 597, startPoint y: 219, endPoint x: 343, endPoint y: 255, distance: 257.1
click at [343, 255] on div "Personal Info Full Name Crecina Email Address Current Password visibility New P…" at bounding box center [679, 370] width 963 height 512
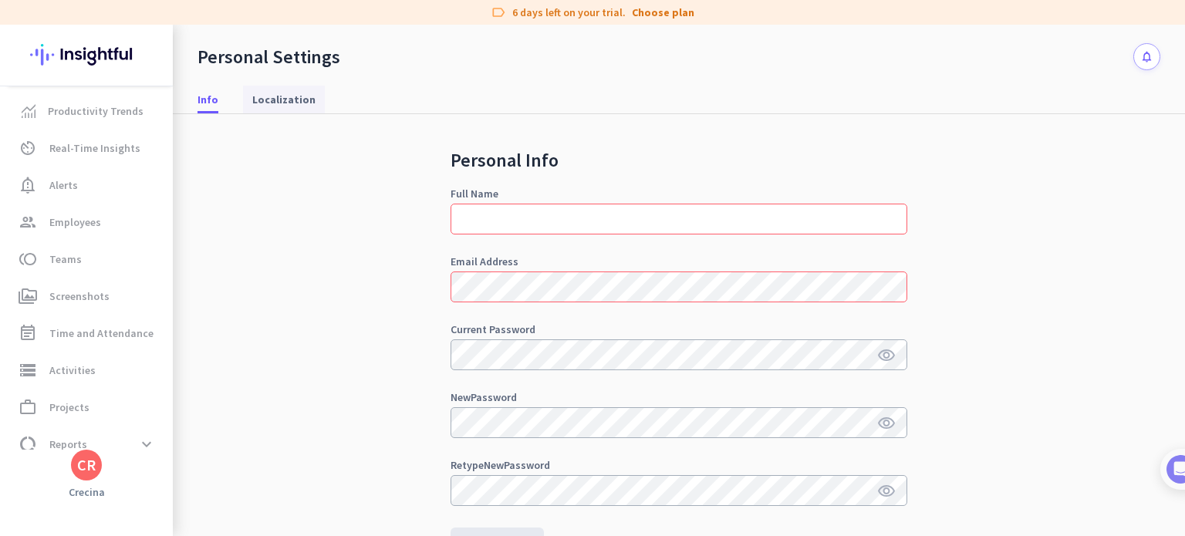
click at [296, 89] on span "Localization" at bounding box center [283, 100] width 63 height 28
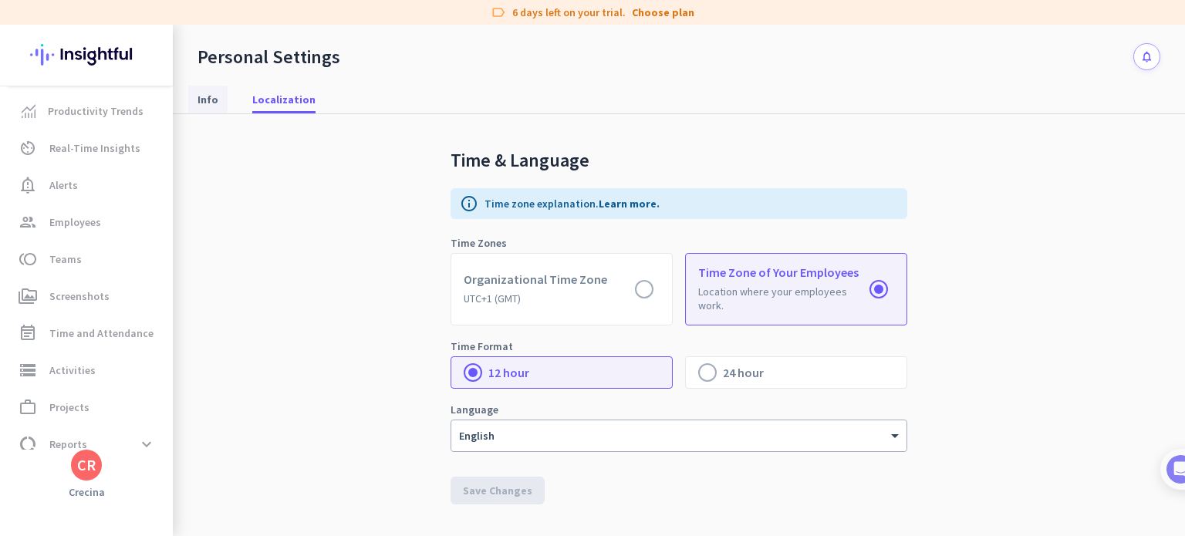
click at [208, 90] on span "Info" at bounding box center [208, 100] width 21 height 28
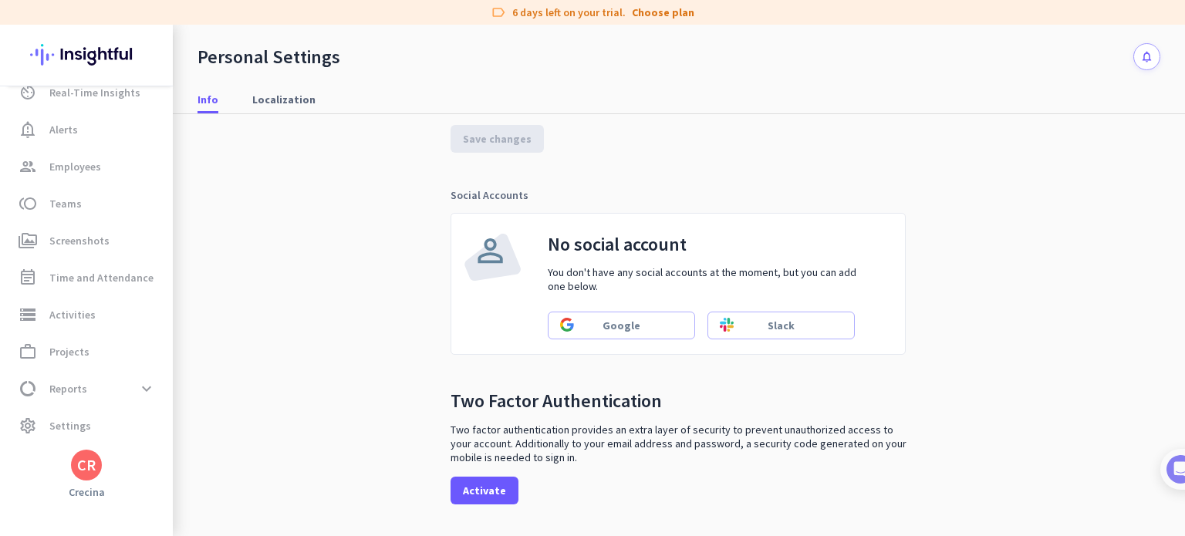
scroll to position [444, 0]
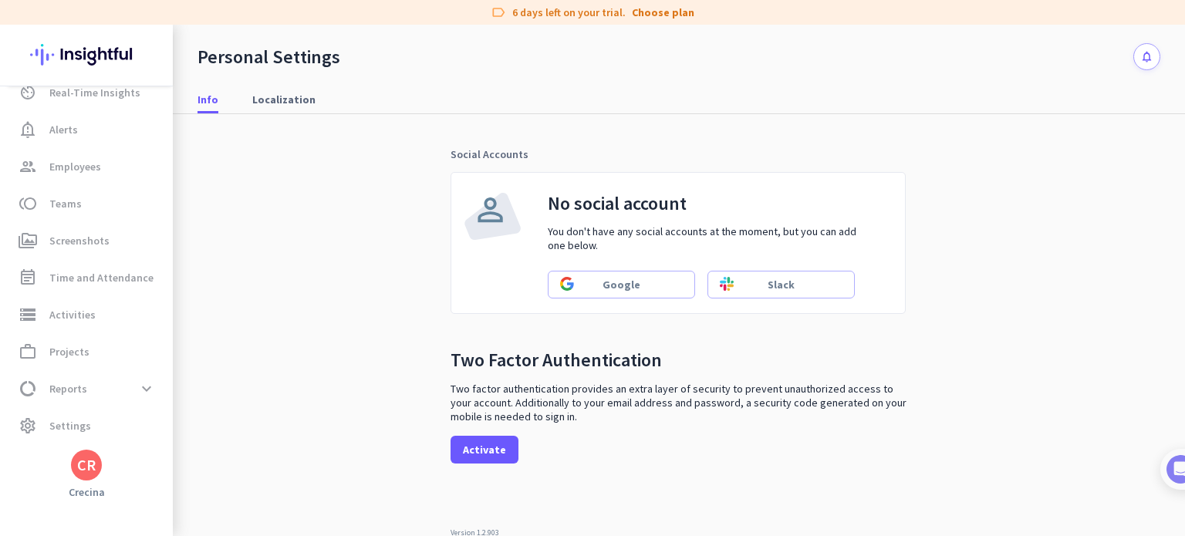
click at [76, 487] on h3 "Crecina" at bounding box center [86, 492] width 173 height 14
click at [79, 477] on div "CR" at bounding box center [86, 465] width 31 height 31
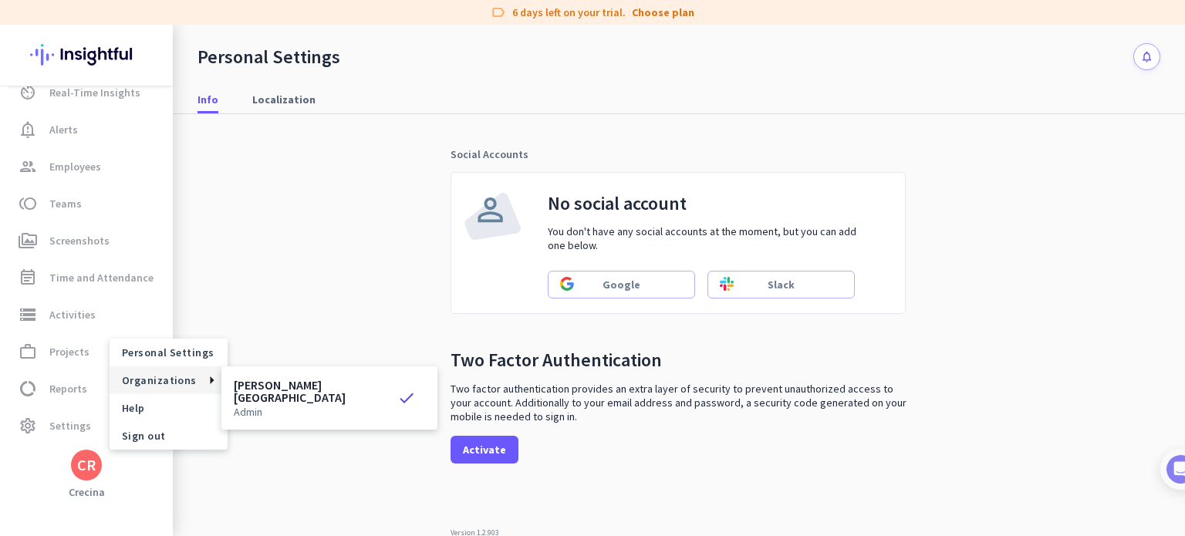
click at [253, 380] on h3 "[PERSON_NAME][GEOGRAPHIC_DATA]" at bounding box center [316, 391] width 164 height 25
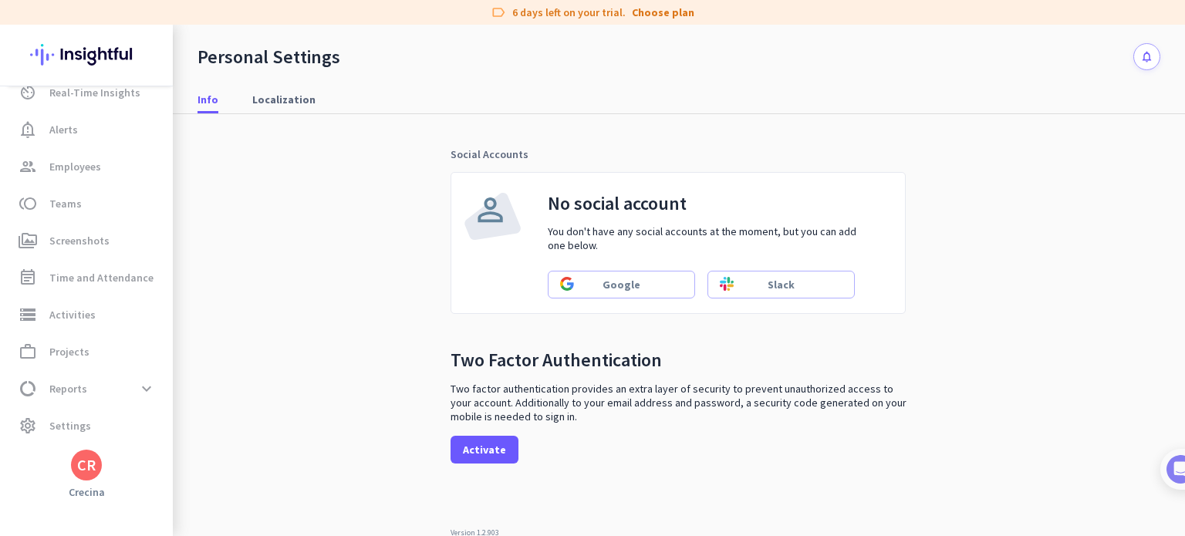
click at [79, 461] on div "CR" at bounding box center [86, 465] width 19 height 15
click at [149, 413] on span "Help" at bounding box center [168, 408] width 93 height 14
click at [139, 372] on link "data_usage Reports expand_more" at bounding box center [88, 388] width 170 height 37
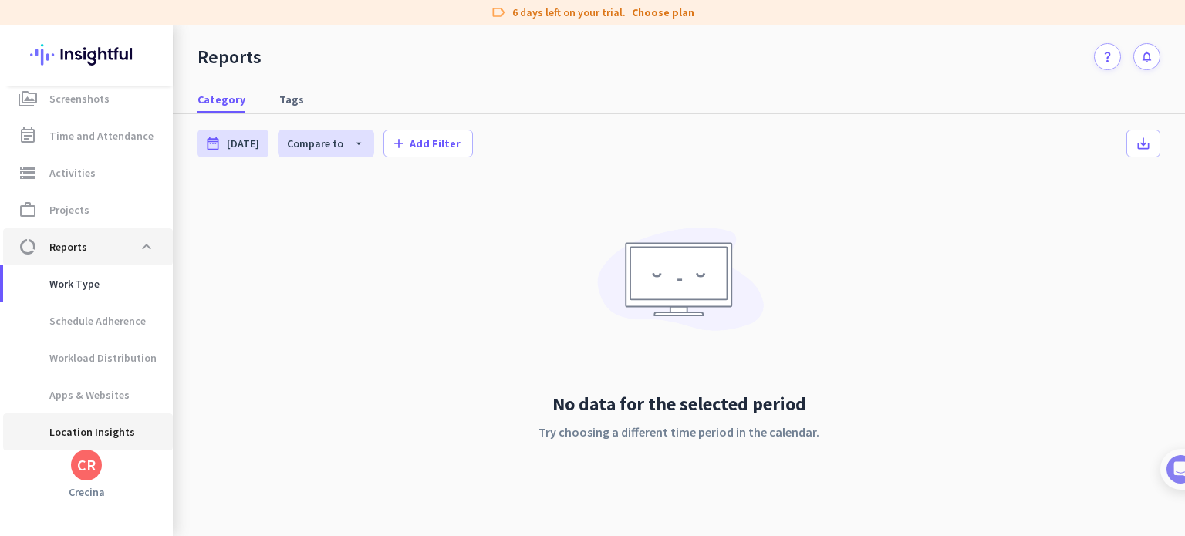
scroll to position [241, 0]
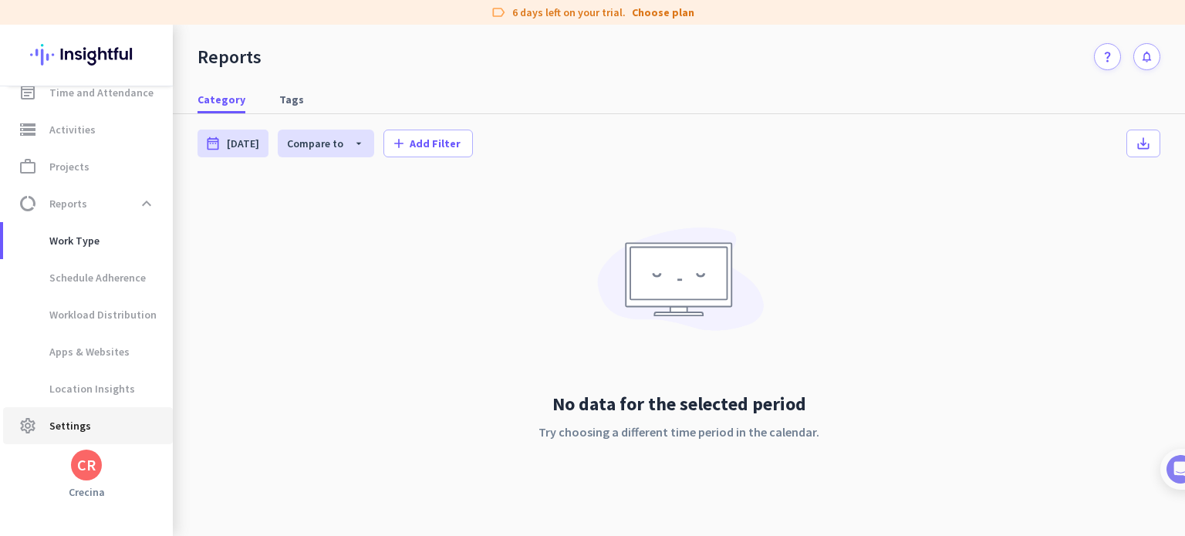
click at [90, 424] on span "settings Settings" at bounding box center [87, 426] width 145 height 19
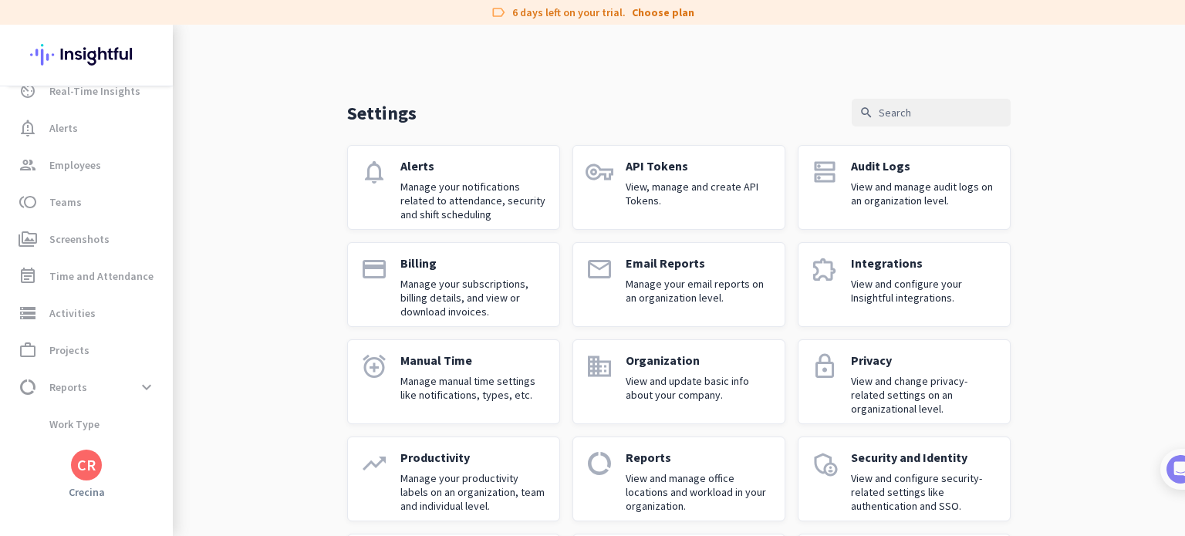
scroll to position [56, 0]
click at [435, 297] on p "Manage your subscriptions, billing details, and view or download invoices." at bounding box center [473, 298] width 147 height 42
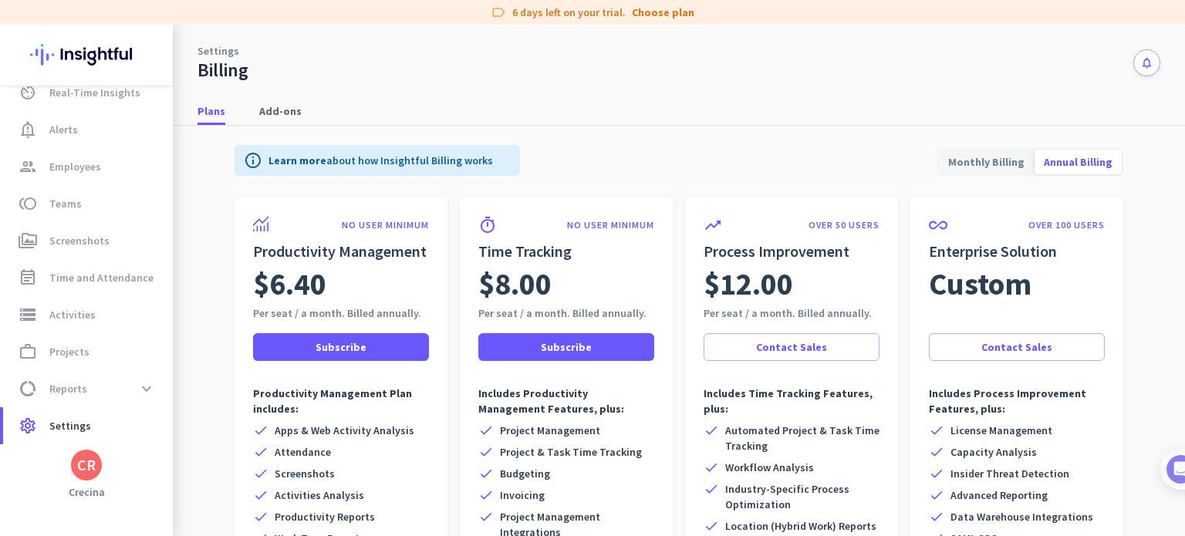
click at [1140, 63] on icon "notifications" at bounding box center [1146, 62] width 13 height 13
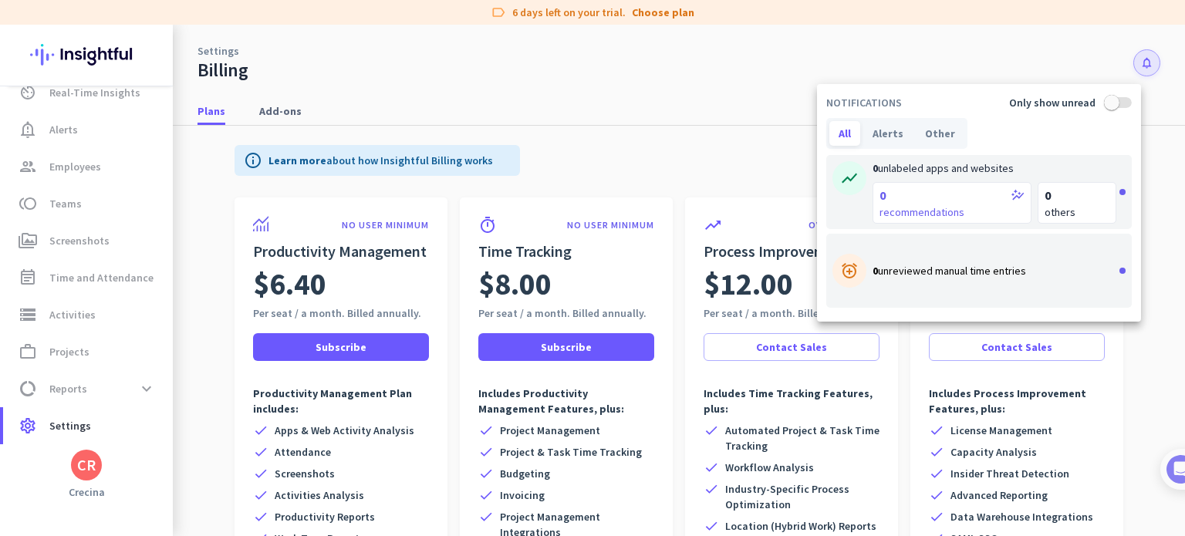
click at [1136, 63] on div at bounding box center [592, 268] width 1185 height 536
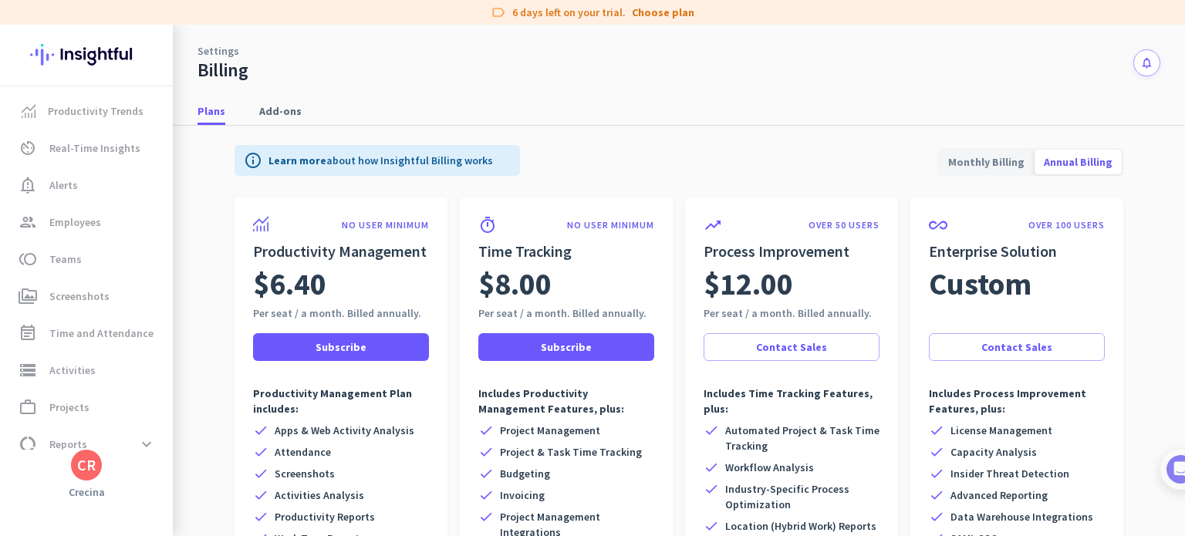
click at [94, 454] on div "CR" at bounding box center [86, 465] width 31 height 31
click at [137, 439] on span "Sign out" at bounding box center [168, 436] width 93 height 14
